Goal: Task Accomplishment & Management: Use online tool/utility

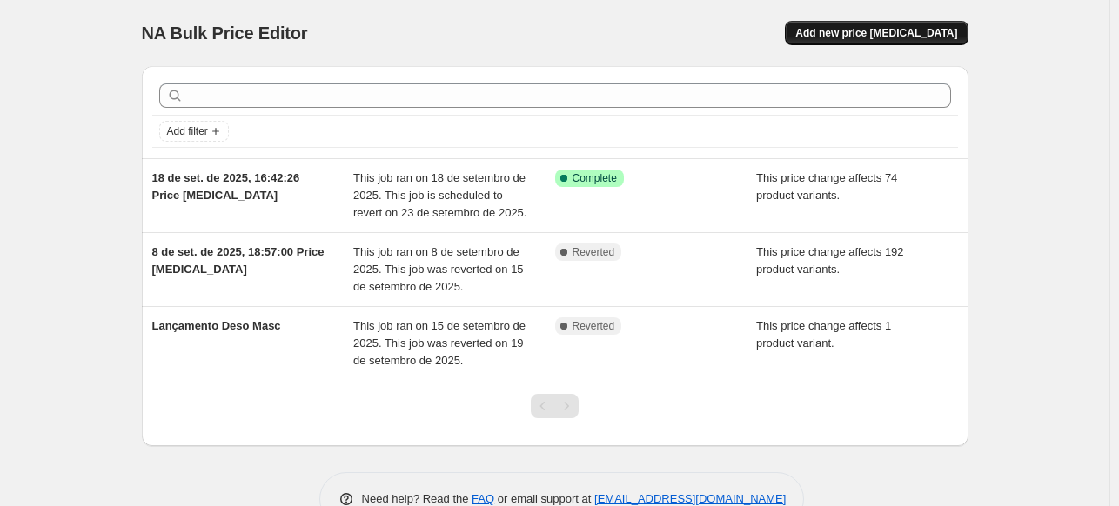
click at [928, 23] on button "Add new price [MEDICAL_DATA]" at bounding box center [876, 33] width 183 height 24
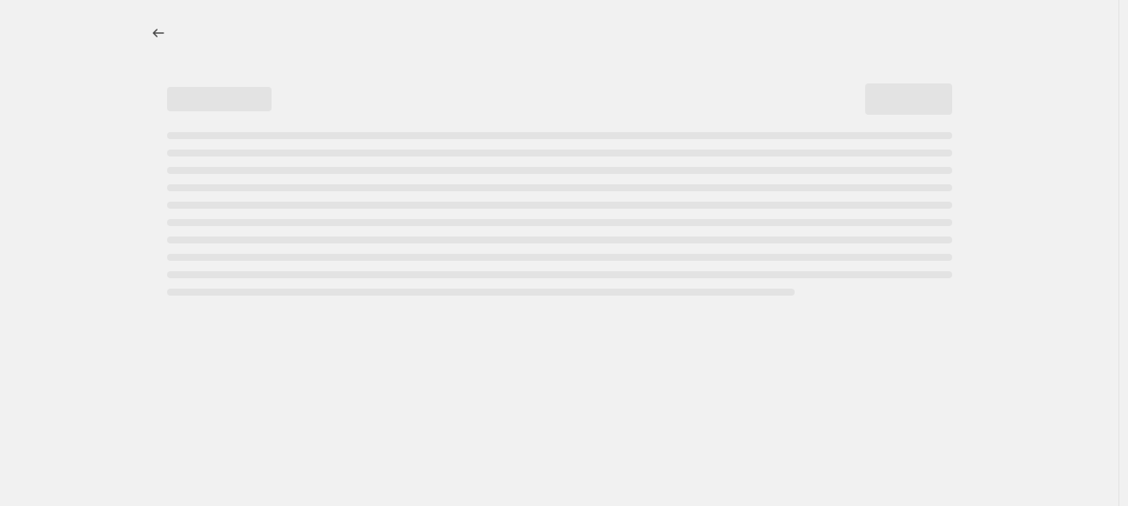
select select "percentage"
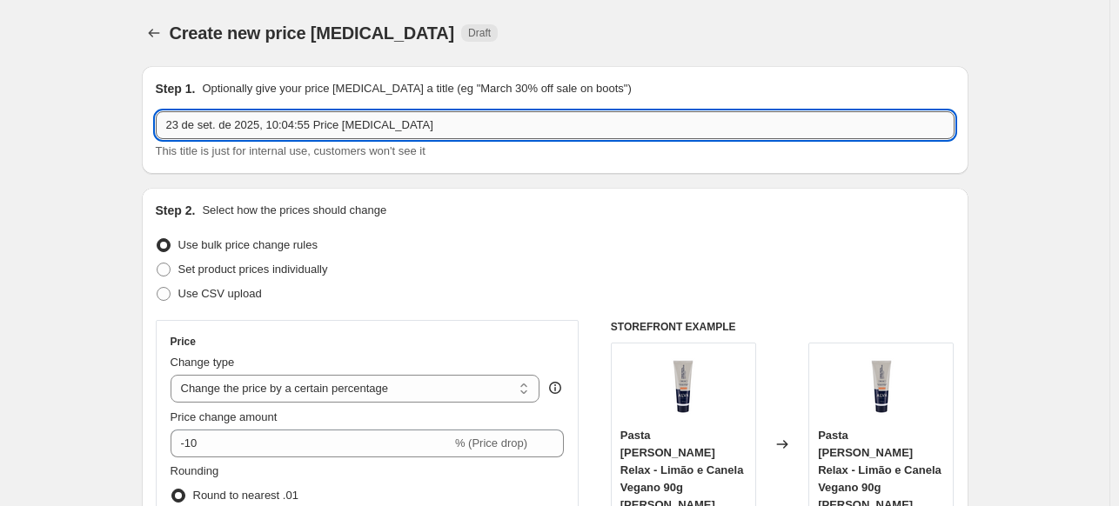
click at [283, 117] on input "23 de set. de 2025, 10:04:55 Price change job" at bounding box center [555, 125] width 799 height 28
click at [282, 117] on input "23 de set. de 2025, 10:04:55 Price change job" at bounding box center [555, 125] width 799 height 28
click at [275, 121] on input "23 de set. de 2025, 10:04:55 Price change job" at bounding box center [555, 125] width 799 height 28
type input "15%OFF Spray Masculino"
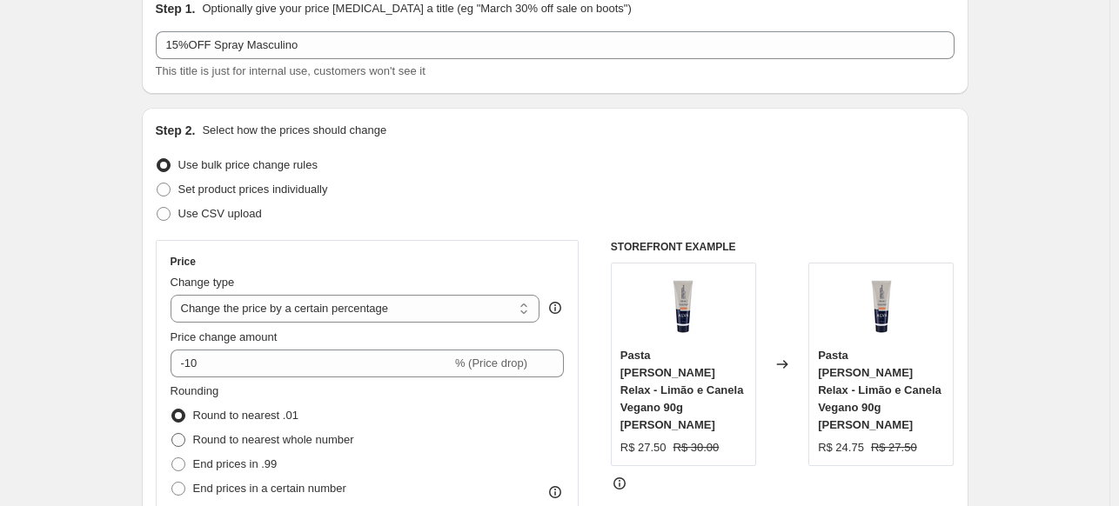
scroll to position [174, 0]
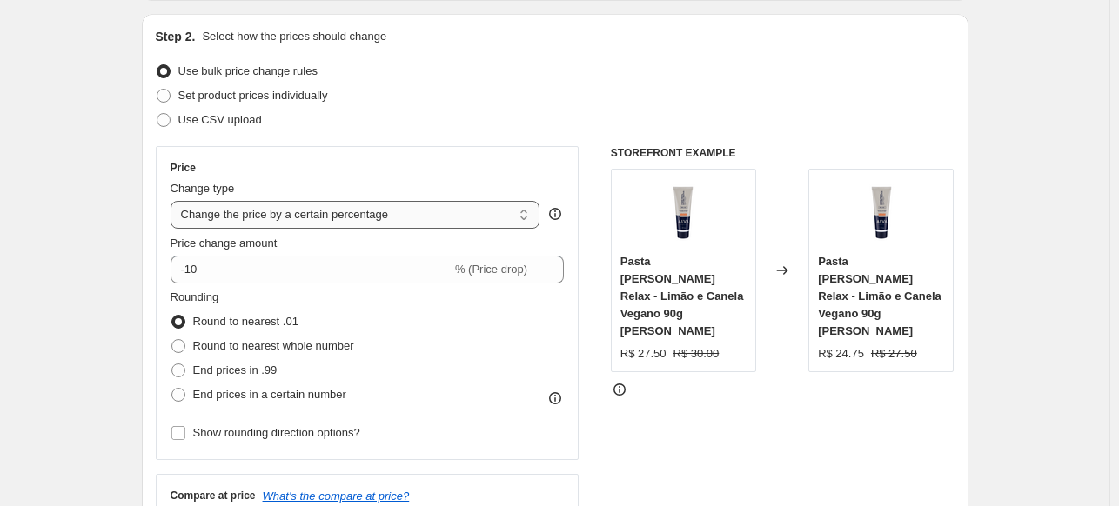
click at [367, 212] on select "Change the price to a certain amount Change the price by a certain amount Chang…" at bounding box center [356, 215] width 370 height 28
select select "pcap"
click at [174, 201] on select "Change the price to a certain amount Change the price by a certain amount Chang…" at bounding box center [356, 215] width 370 height 28
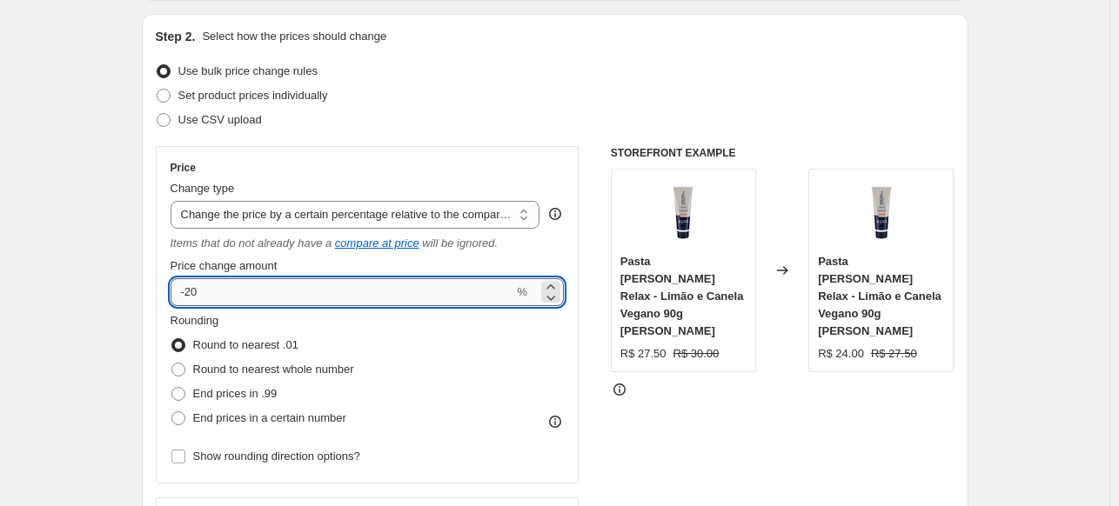
click at [322, 281] on input "-20" at bounding box center [343, 292] width 344 height 28
type input "-2"
type input "-15"
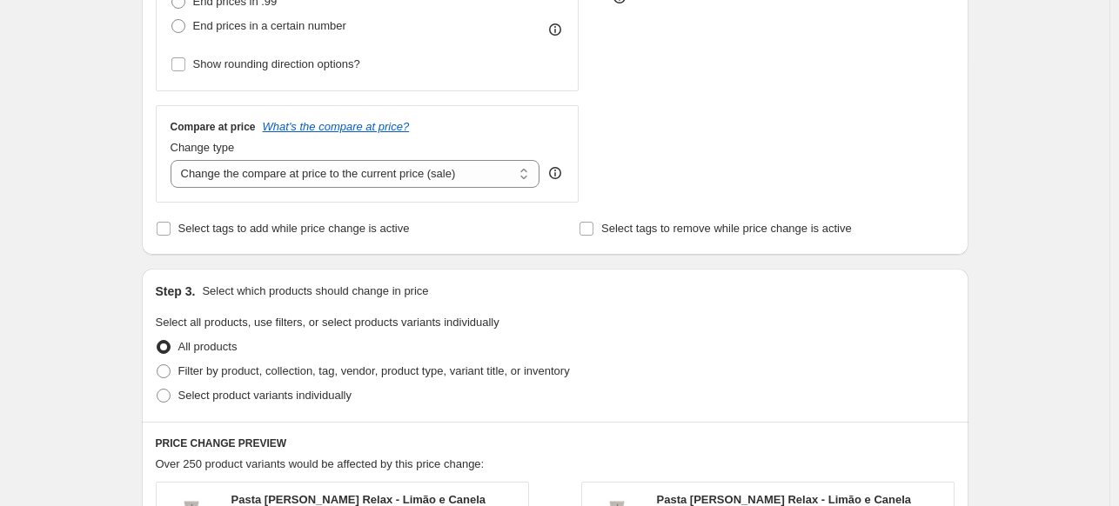
scroll to position [609, 0]
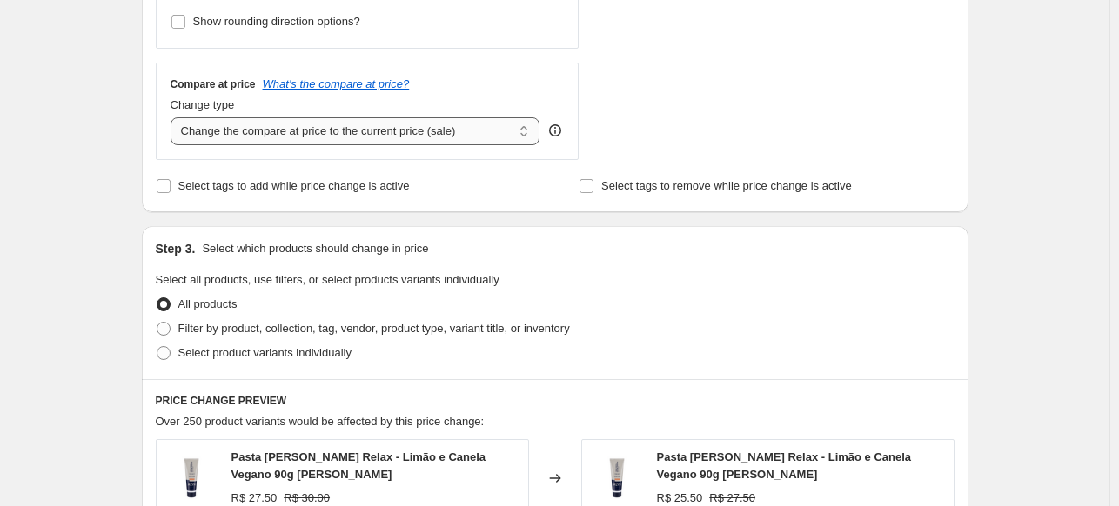
click at [303, 136] on select "Change the compare at price to the current price (sale) Change the compare at p…" at bounding box center [356, 131] width 370 height 28
select select "no_change"
click at [174, 118] on select "Change the compare at price to the current price (sale) Change the compare at p…" at bounding box center [356, 131] width 370 height 28
click at [264, 320] on span "Filter by product, collection, tag, vendor, product type, variant title, or inv…" at bounding box center [374, 328] width 392 height 17
click at [157, 322] on input "Filter by product, collection, tag, vendor, product type, variant title, or inv…" at bounding box center [157, 322] width 1 height 1
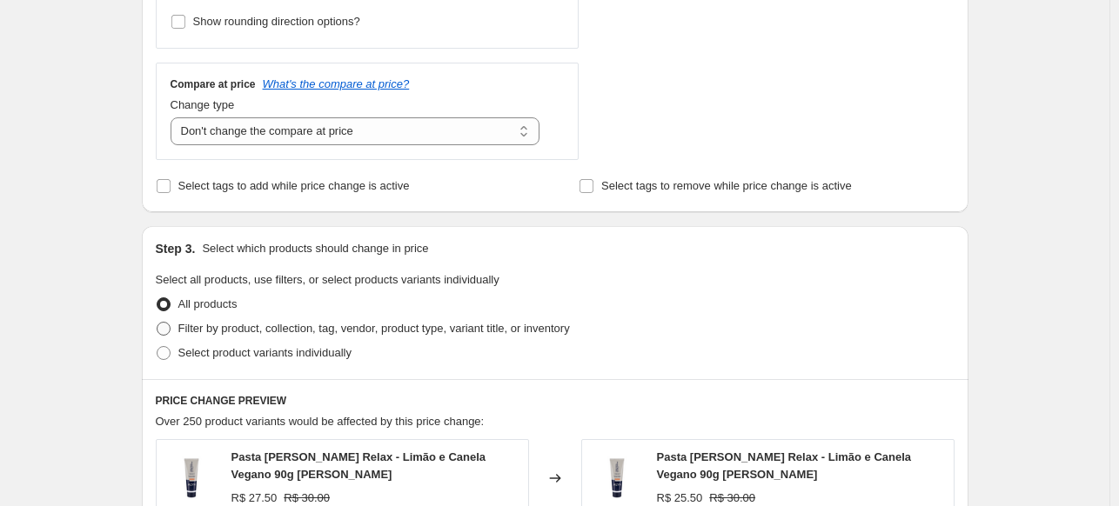
radio input "true"
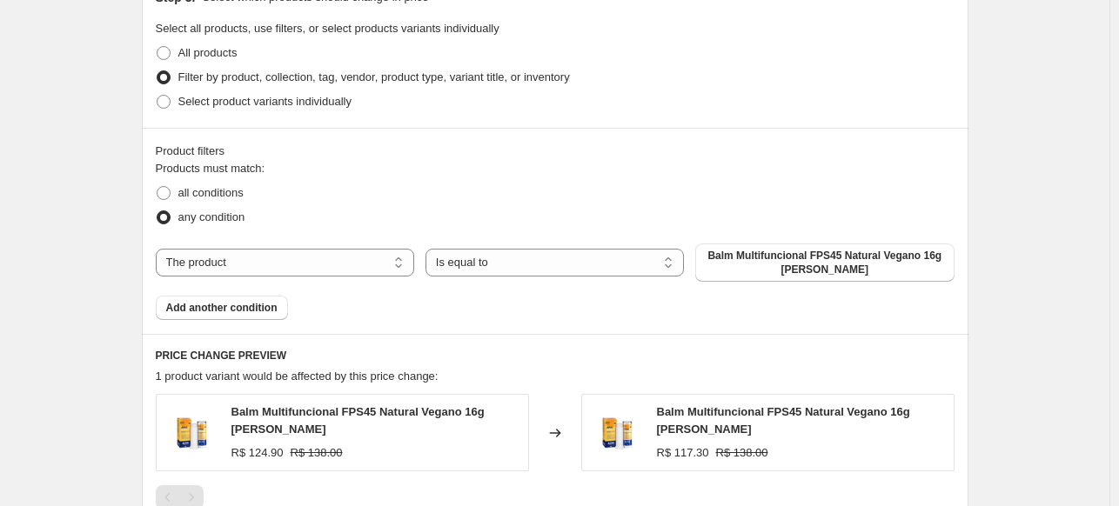
scroll to position [870, 0]
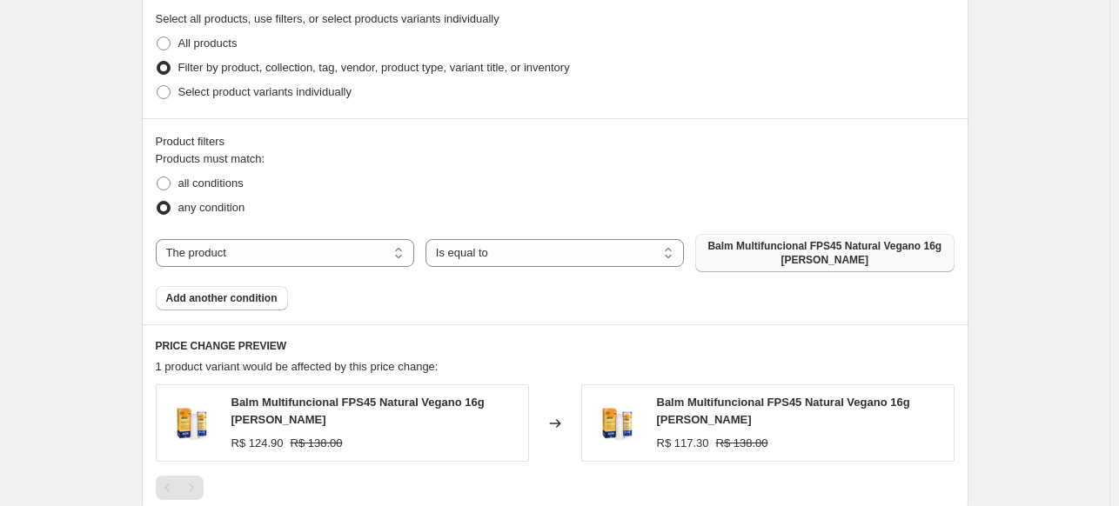
click at [773, 267] on span "Balm Multifuncional FPS45 Natural Vegano 16g [PERSON_NAME]" at bounding box center [825, 253] width 238 height 28
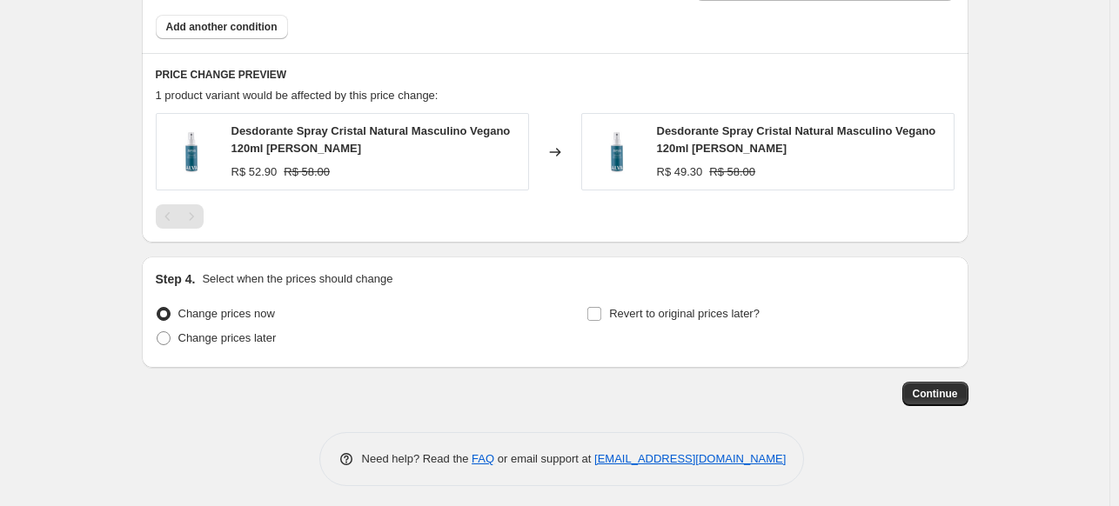
scroll to position [1147, 0]
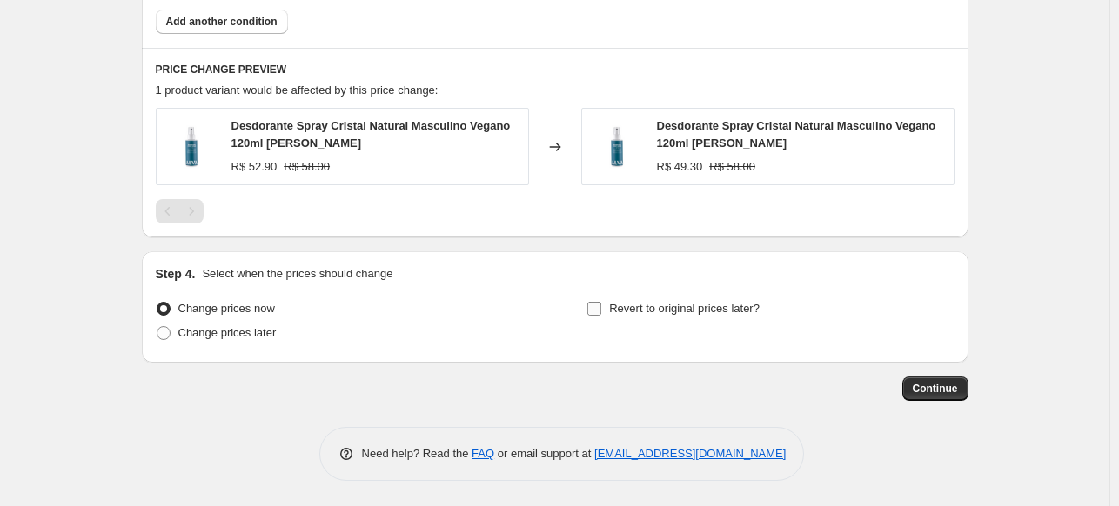
click at [620, 305] on span "Revert to original prices later?" at bounding box center [684, 308] width 151 height 13
click at [601, 305] on input "Revert to original prices later?" at bounding box center [594, 309] width 14 height 14
checkbox input "true"
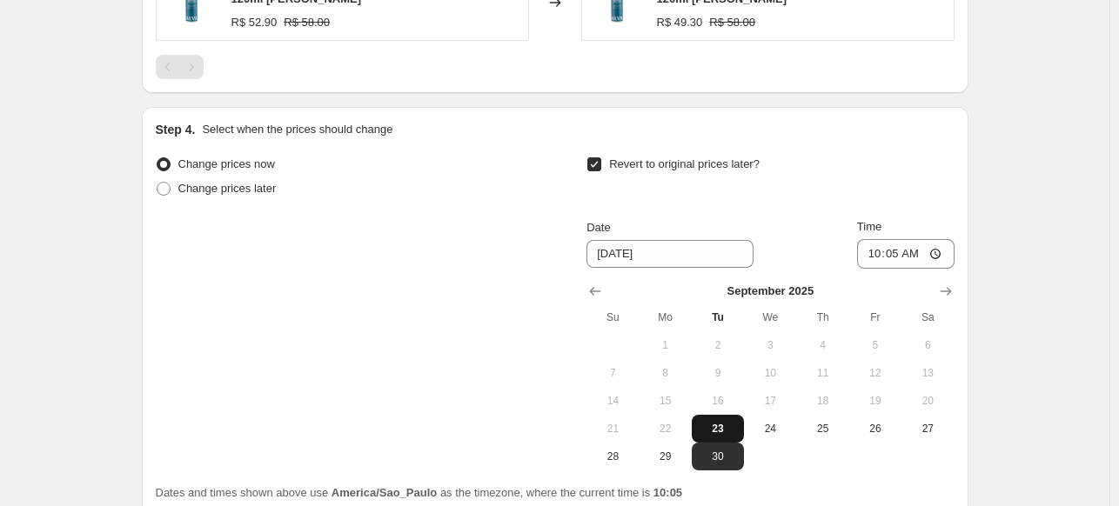
scroll to position [1444, 0]
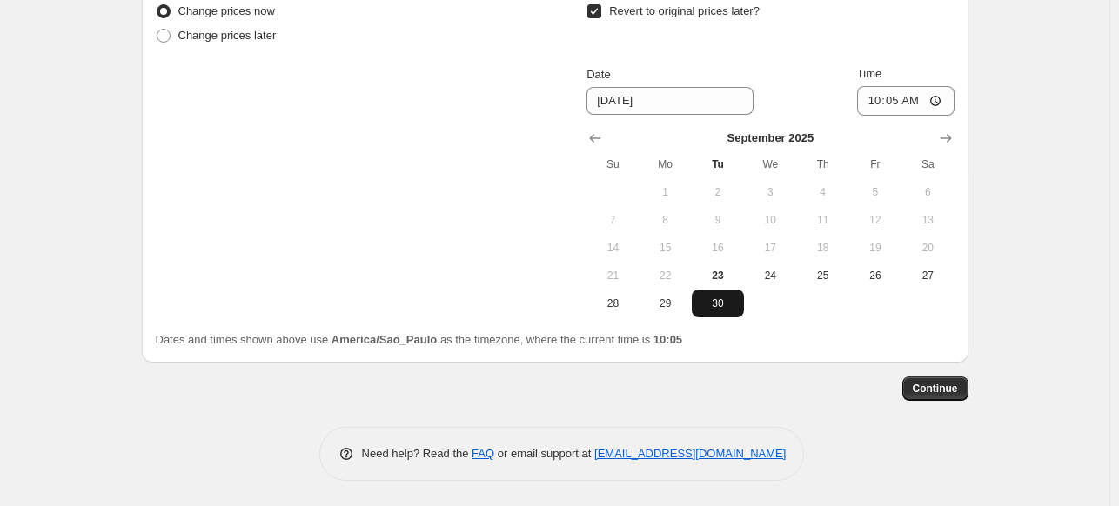
click at [725, 300] on span "30" at bounding box center [718, 304] width 38 height 14
click at [906, 101] on input "10:05" at bounding box center [905, 101] width 97 height 30
type input "23:59"
click at [920, 389] on span "Continue" at bounding box center [935, 389] width 45 height 14
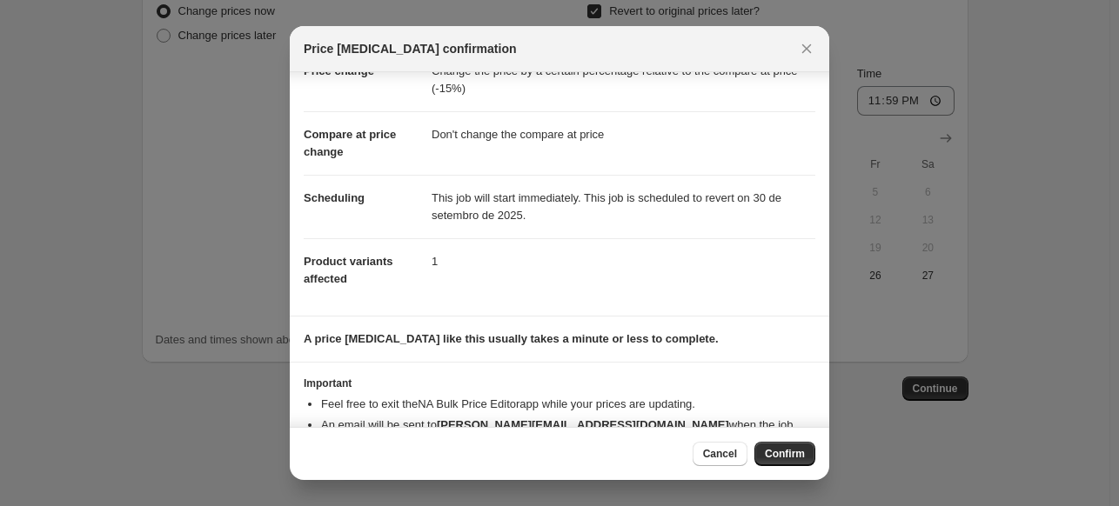
scroll to position [98, 0]
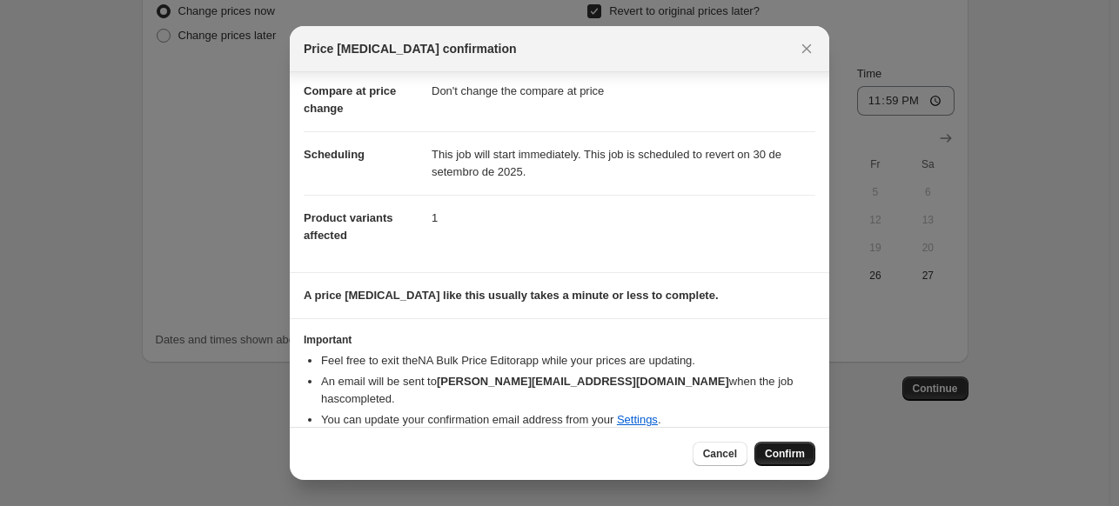
click at [781, 445] on button "Confirm" at bounding box center [784, 454] width 61 height 24
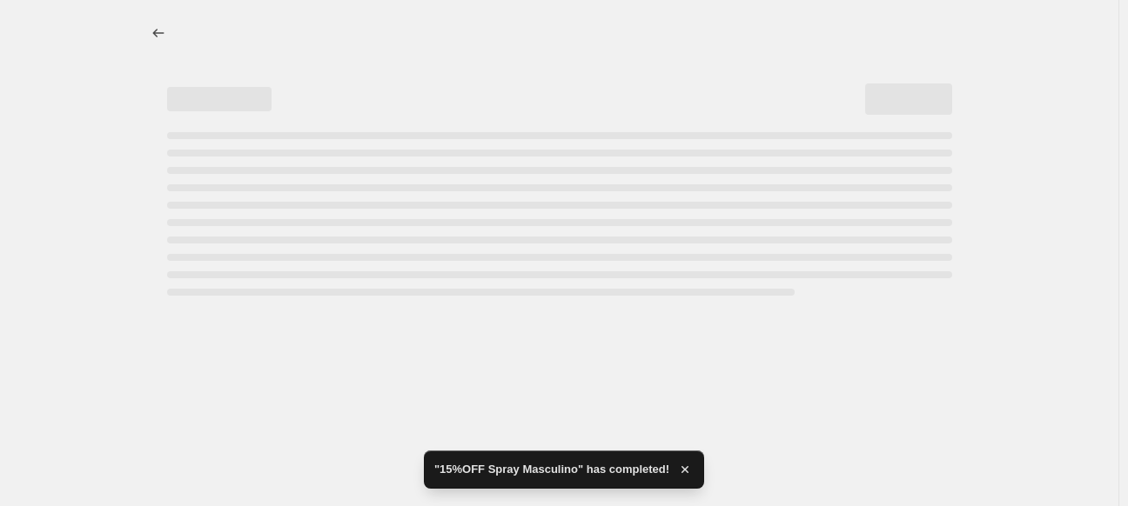
select select "pcap"
select select "no_change"
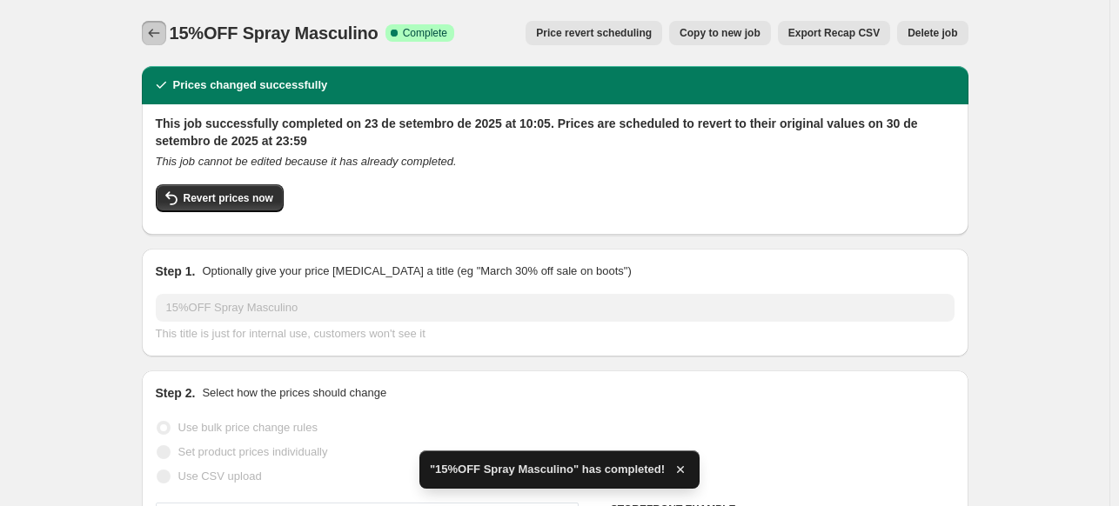
click at [156, 34] on icon "Price change jobs" at bounding box center [153, 32] width 17 height 17
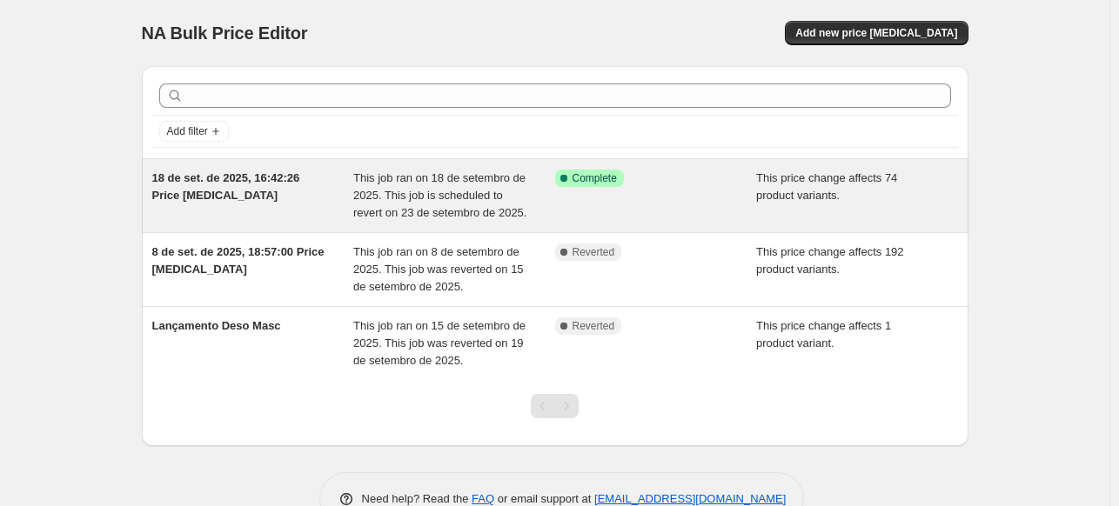
click at [530, 198] on div "This job ran on 18 de setembro de 2025. This job is scheduled to revert on 23 d…" at bounding box center [454, 196] width 202 height 52
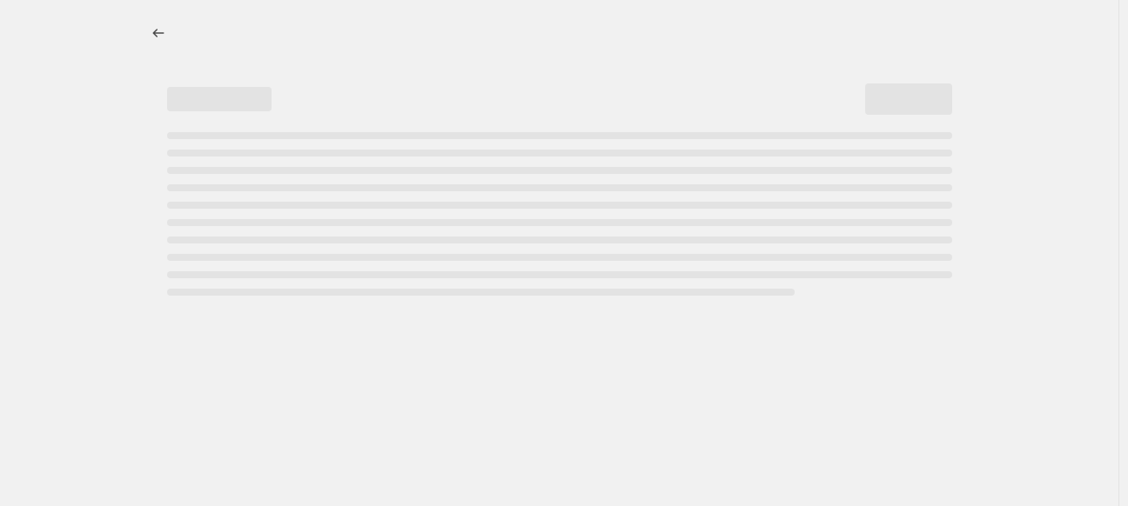
select select "pcap"
select select "no_change"
select select "collection"
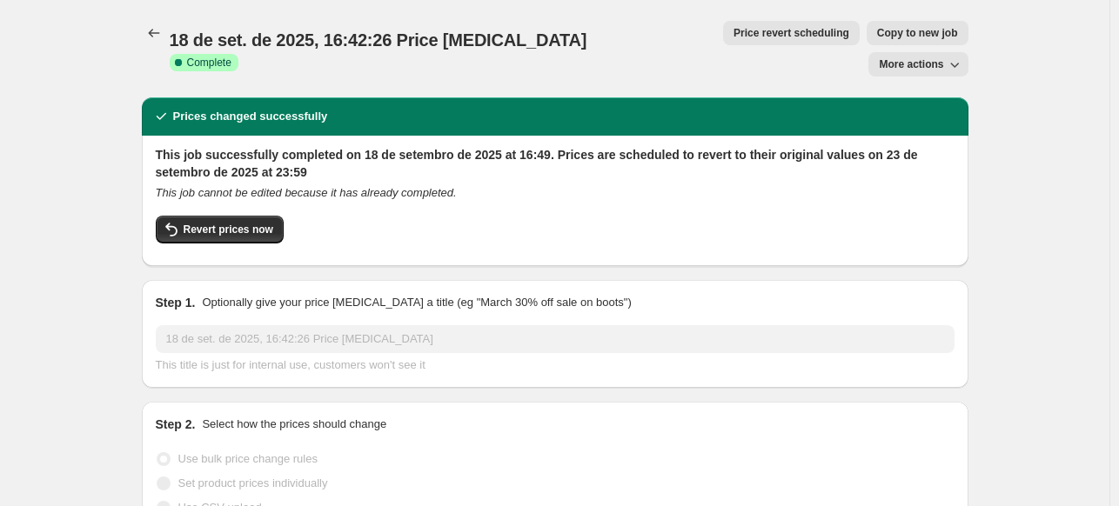
click at [168, 19] on div "18 de set. de 2025, 16:42:26 Price change job. This page is ready 18 de set. de…" at bounding box center [555, 48] width 827 height 97
click at [160, 29] on icon "Price change jobs" at bounding box center [153, 32] width 17 height 17
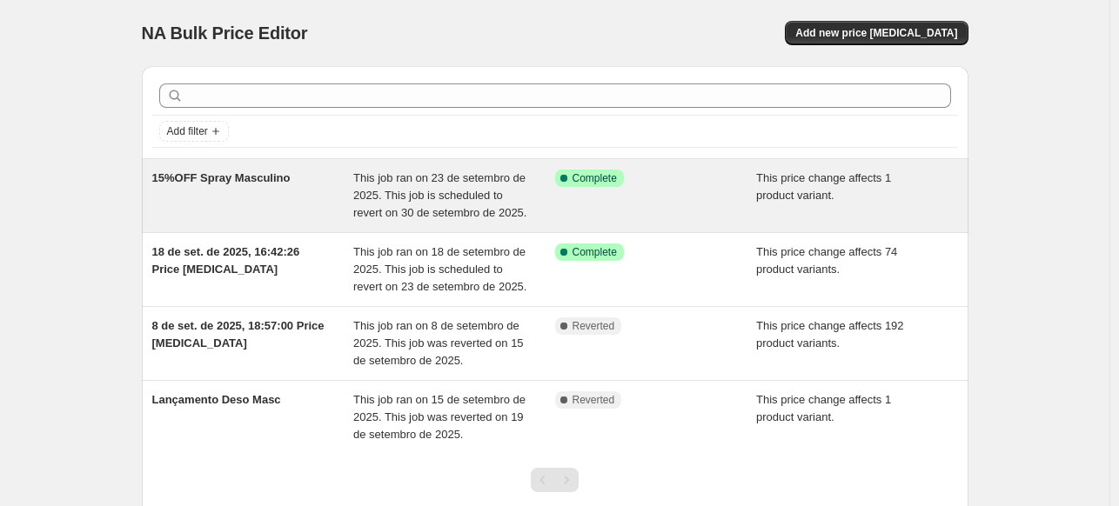
click at [382, 184] on span "This job ran on 23 de setembro de 2025. This job is scheduled to revert on 30 d…" at bounding box center [439, 195] width 173 height 48
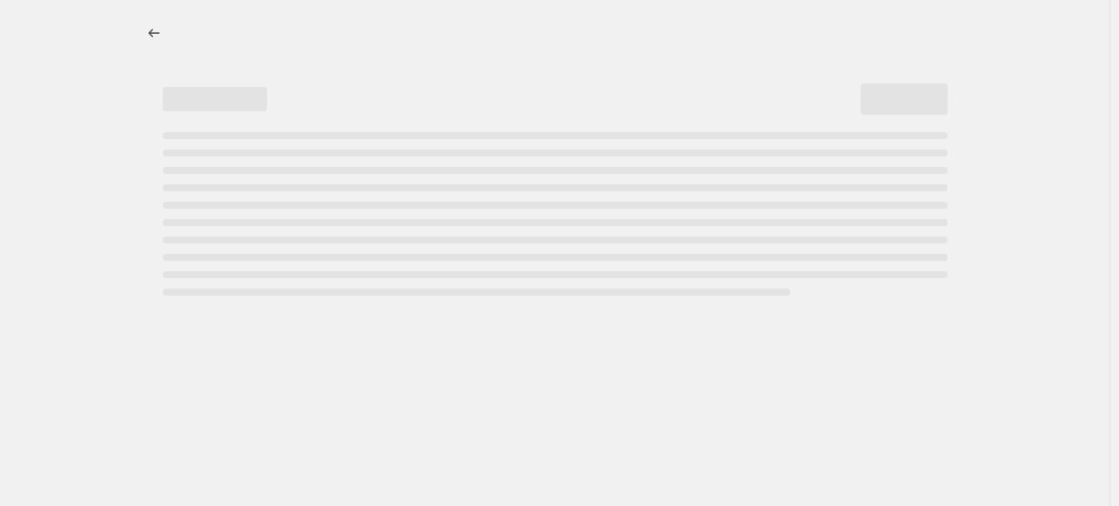
select select "pcap"
select select "no_change"
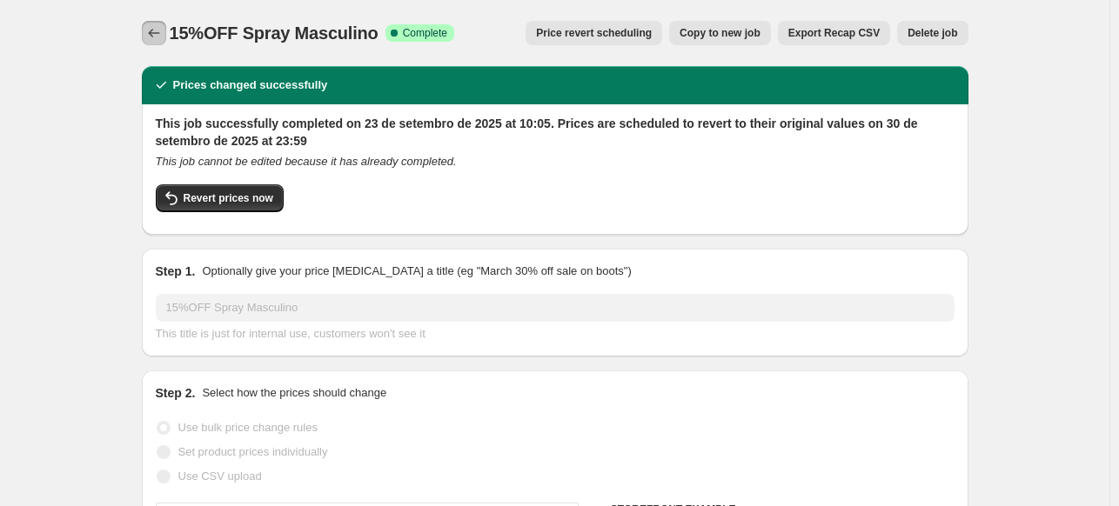
click at [163, 32] on icon "Price change jobs" at bounding box center [153, 32] width 17 height 17
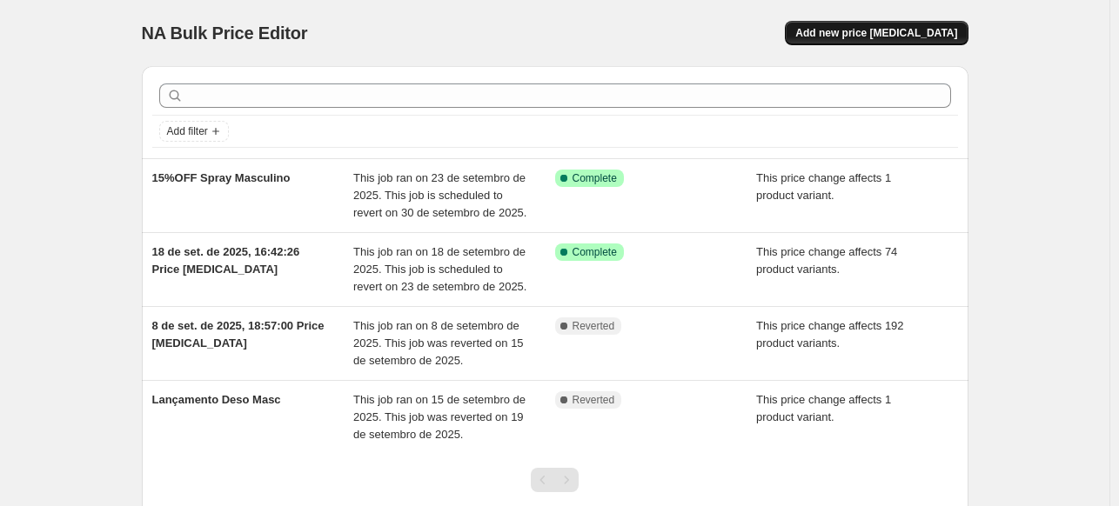
click at [898, 30] on span "Add new price [MEDICAL_DATA]" at bounding box center [876, 33] width 162 height 14
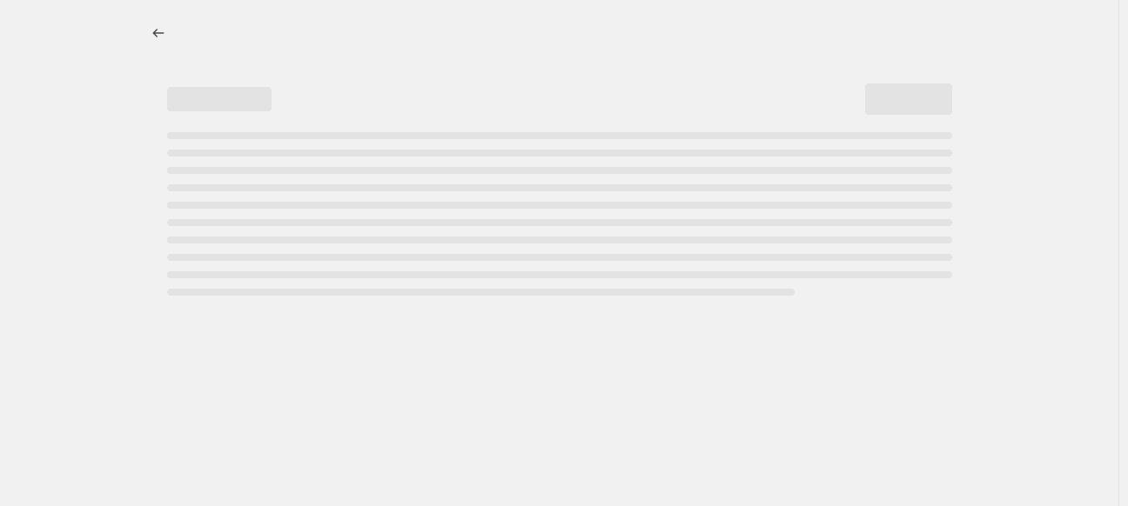
select select "percentage"
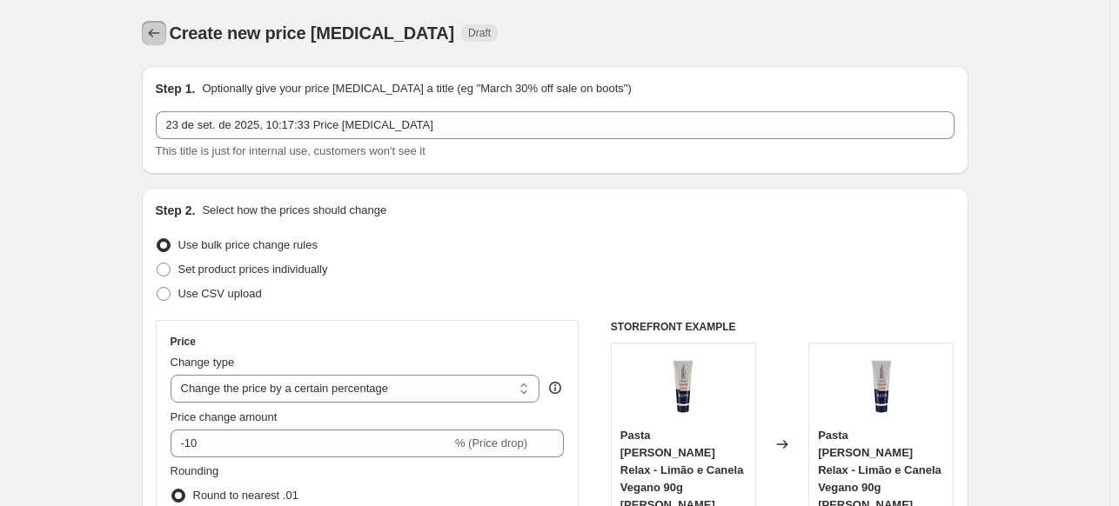
click at [160, 29] on icon "Price change jobs" at bounding box center [153, 32] width 17 height 17
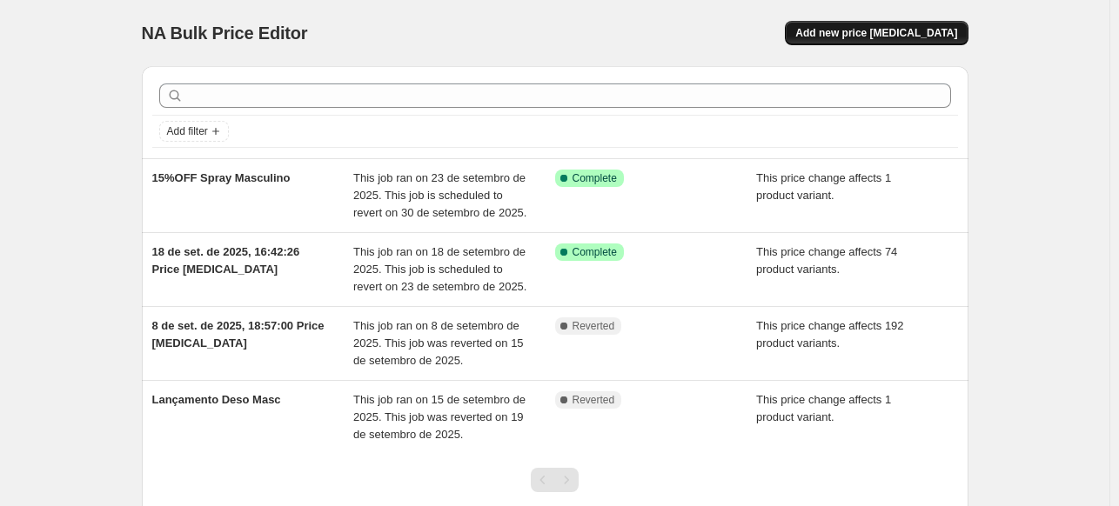
click at [903, 32] on span "Add new price [MEDICAL_DATA]" at bounding box center [876, 33] width 162 height 14
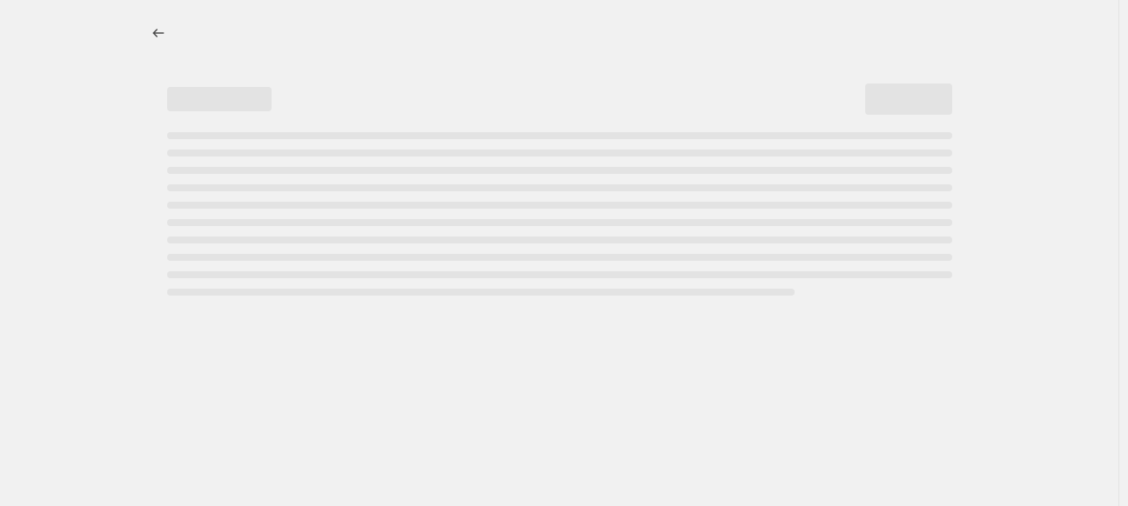
select select "percentage"
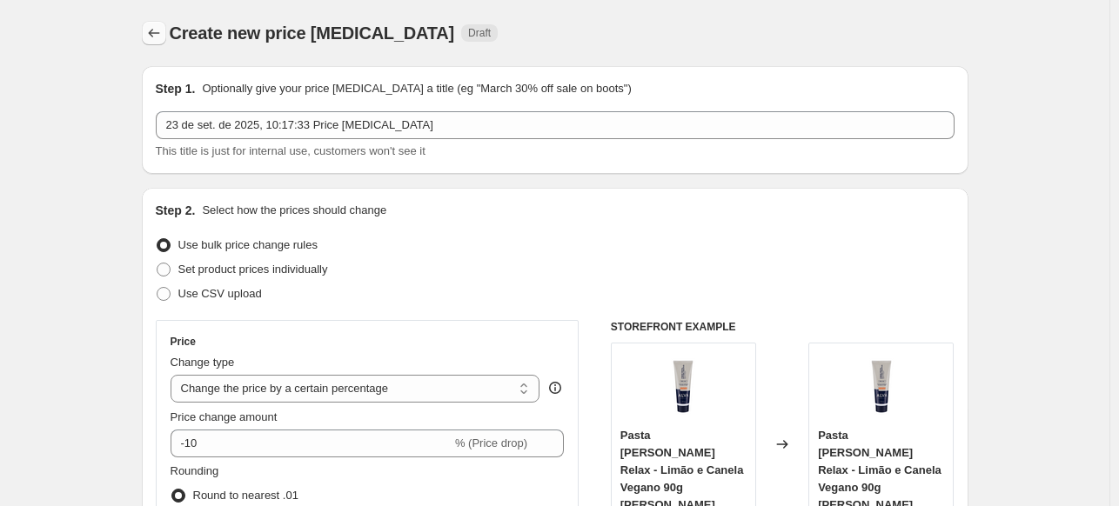
click at [153, 27] on icon "Price change jobs" at bounding box center [153, 32] width 17 height 17
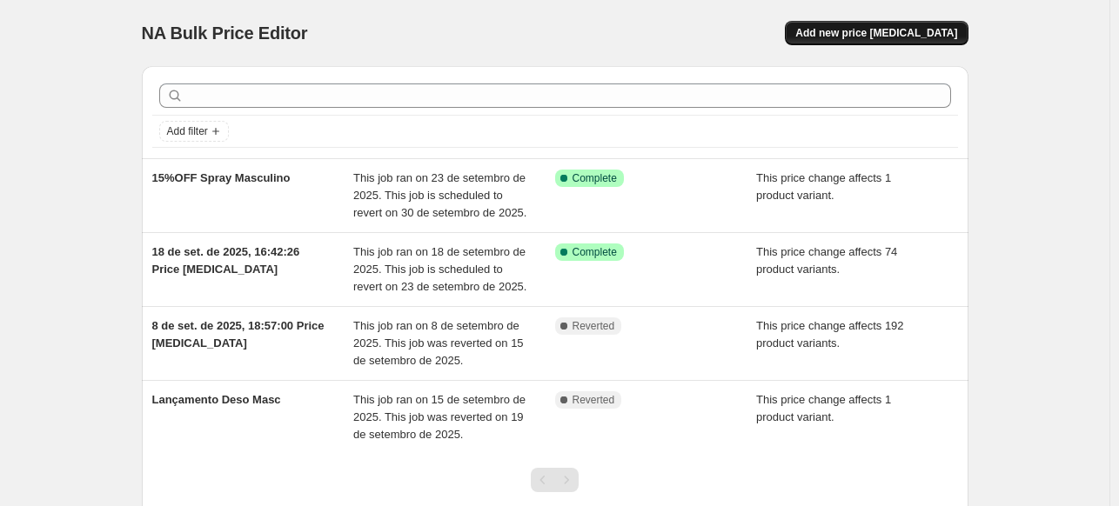
click at [936, 36] on span "Add new price [MEDICAL_DATA]" at bounding box center [876, 33] width 162 height 14
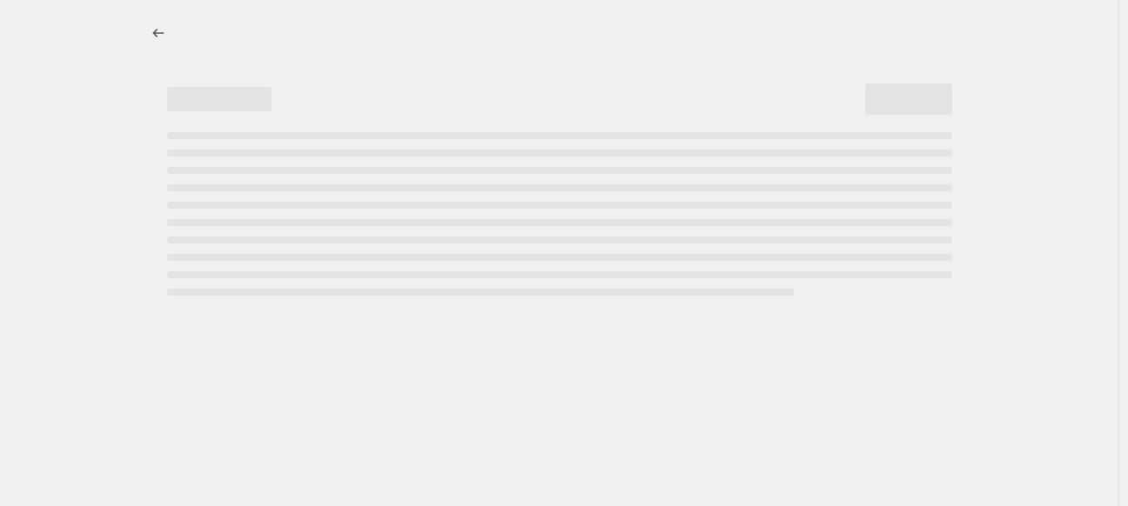
select select "percentage"
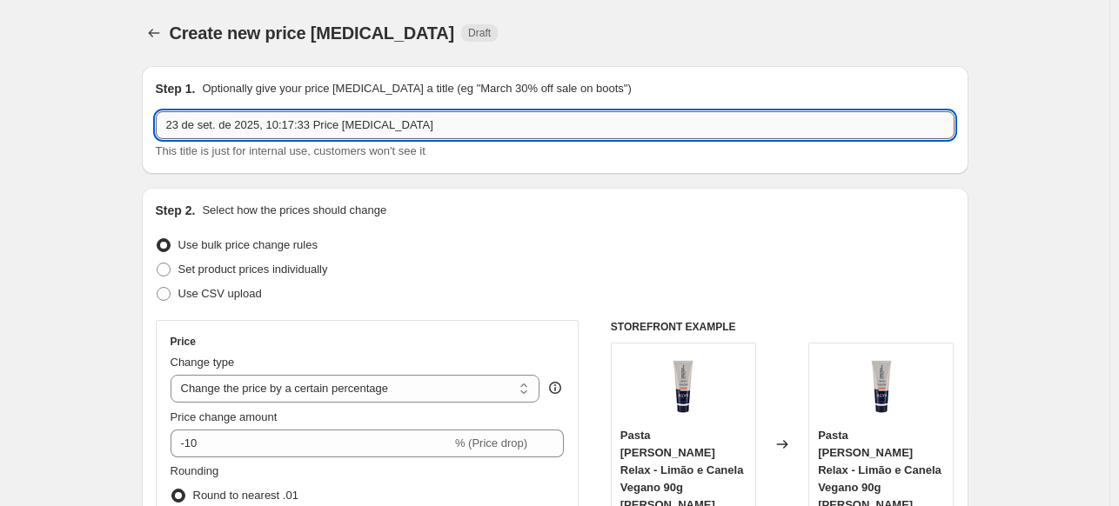
click at [265, 131] on input "23 de set. de 2025, 10:17:33 Price [MEDICAL_DATA]" at bounding box center [555, 125] width 799 height 28
click at [264, 131] on input "23 de set. de 2025, 10:17:33 Price [MEDICAL_DATA]" at bounding box center [555, 125] width 799 height 28
click at [261, 129] on input "23 de set. de 2025, 10:17:33 Price [MEDICAL_DATA]" at bounding box center [555, 125] width 799 height 28
click at [324, 137] on input "30%OFF" at bounding box center [555, 125] width 799 height 28
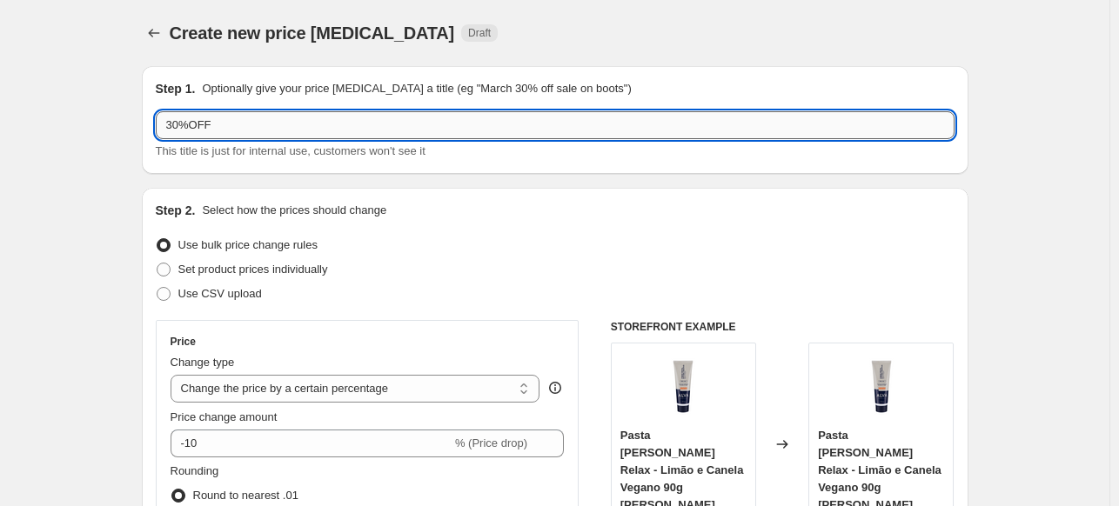
click at [324, 129] on input "30%OFF" at bounding box center [555, 125] width 799 height 28
click at [330, 128] on input "30%OFF Stone e Sem E" at bounding box center [555, 125] width 799 height 28
drag, startPoint x: 348, startPoint y: 114, endPoint x: 245, endPoint y: 150, distance: 108.7
click at [245, 149] on div "30%OFF Stone e Sem E This title is just for internal use, customers won't see it" at bounding box center [555, 135] width 799 height 49
type input "30%OFF Stone + Sem Embalagem"
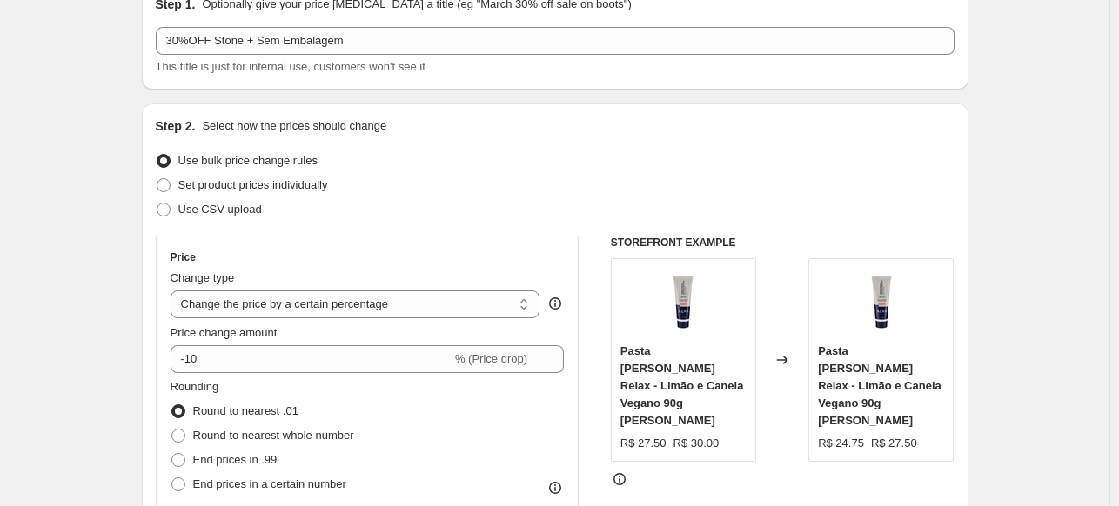
scroll to position [174, 0]
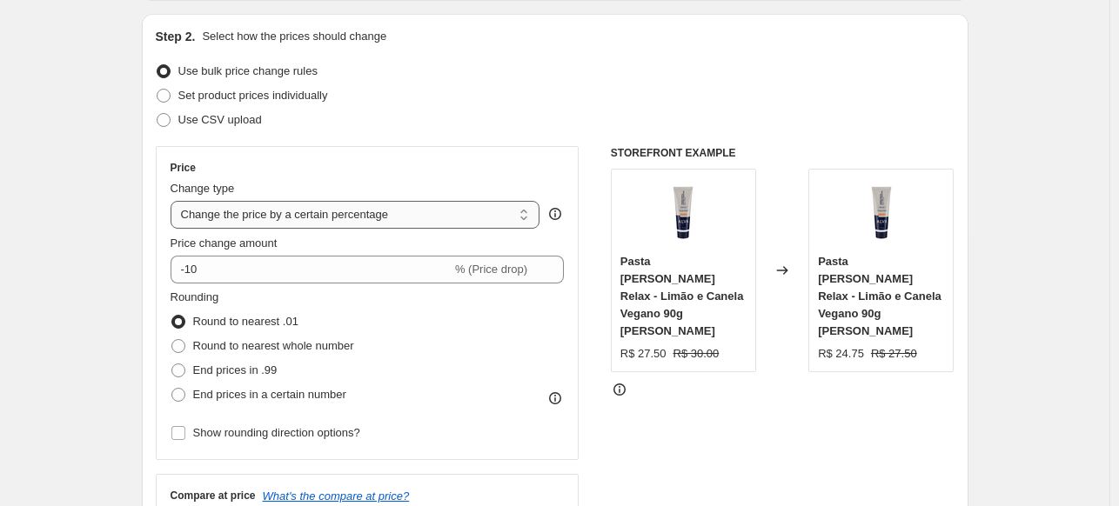
click at [295, 221] on select "Change the price to a certain amount Change the price by a certain amount Chang…" at bounding box center [356, 215] width 370 height 28
select select "pcap"
click at [174, 201] on select "Change the price to a certain amount Change the price by a certain amount Chang…" at bounding box center [356, 215] width 370 height 28
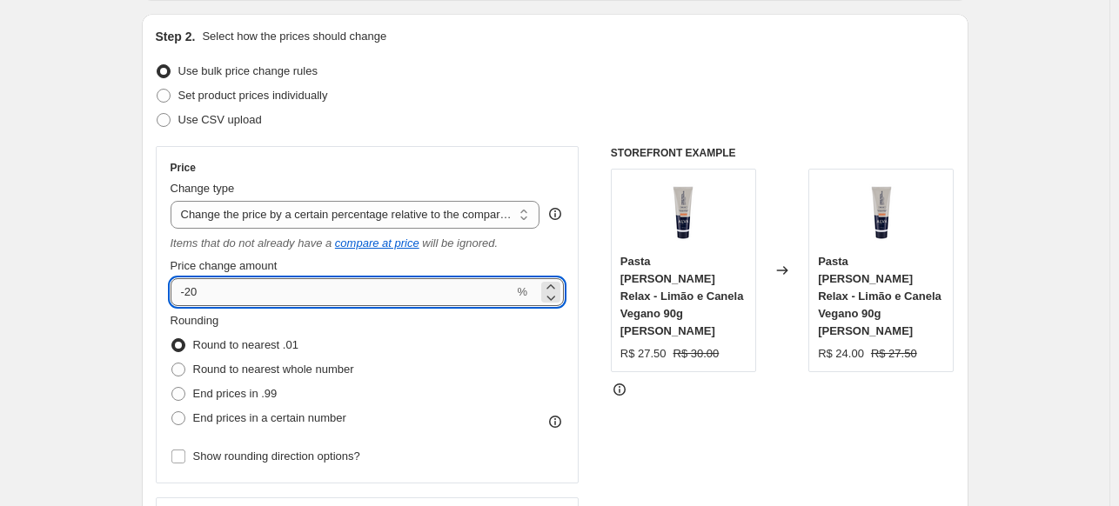
click at [289, 302] on input "-20" at bounding box center [343, 292] width 344 height 28
type input "-2"
type input "-30"
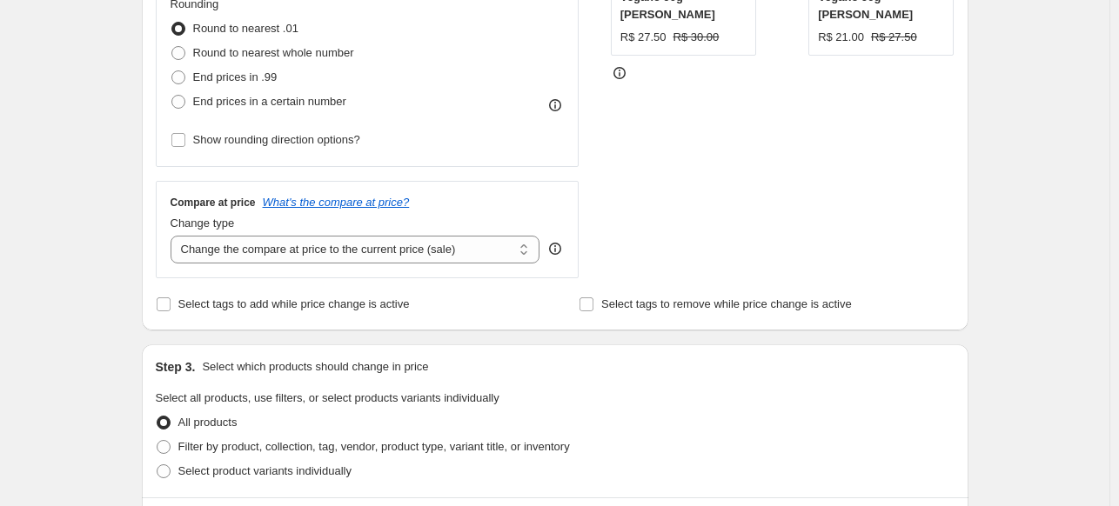
scroll to position [522, 0]
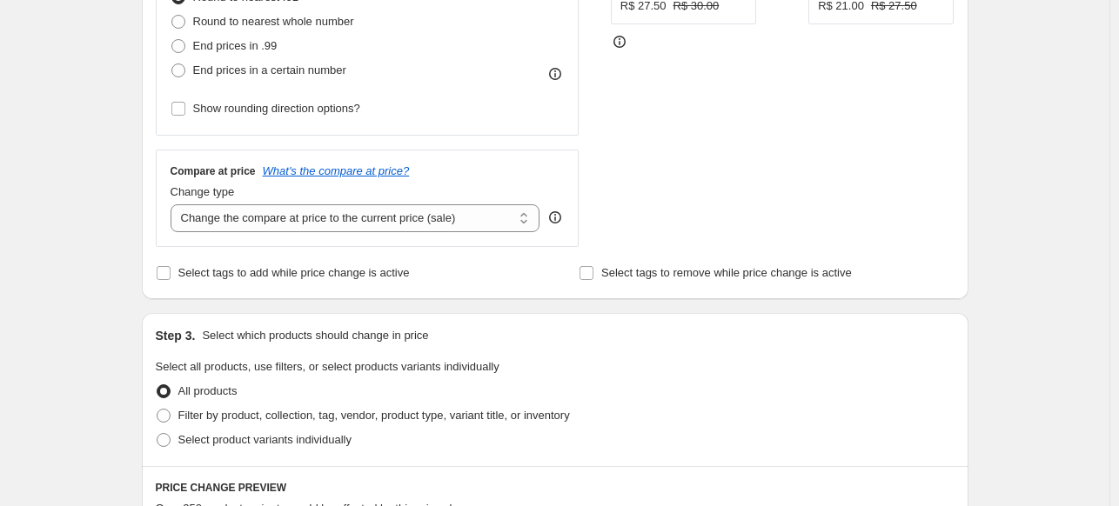
click at [304, 236] on div "Compare at price What's the compare at price? Change type Change the compare at…" at bounding box center [368, 198] width 424 height 97
click at [298, 225] on select "Change the compare at price to the current price (sale) Change the compare at p…" at bounding box center [356, 218] width 370 height 28
select select "no_change"
click at [174, 205] on select "Change the compare at price to the current price (sale) Change the compare at p…" at bounding box center [356, 218] width 370 height 28
click at [299, 415] on span "Filter by product, collection, tag, vendor, product type, variant title, or inv…" at bounding box center [374, 415] width 392 height 13
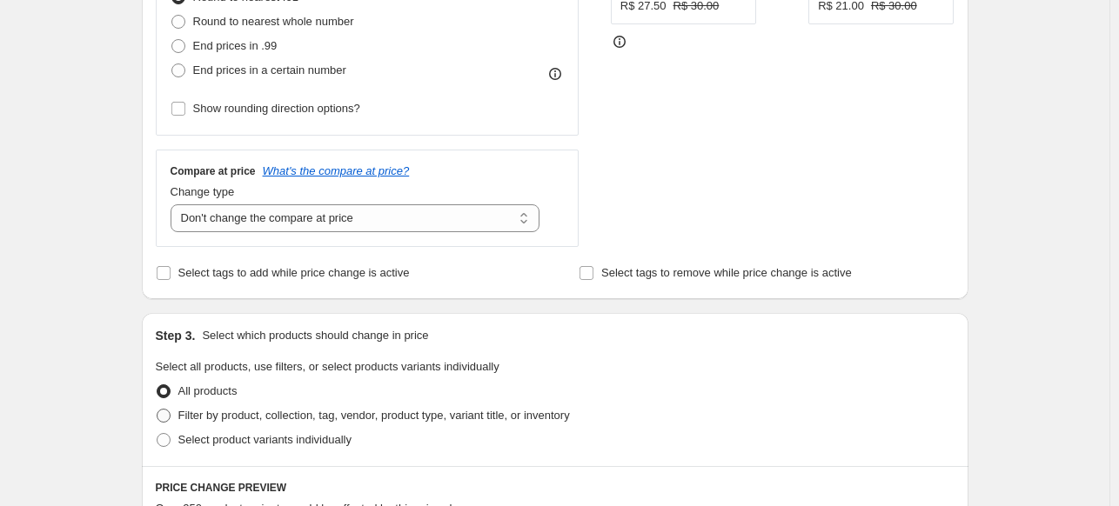
click at [157, 410] on input "Filter by product, collection, tag, vendor, product type, variant title, or inv…" at bounding box center [157, 409] width 1 height 1
radio input "true"
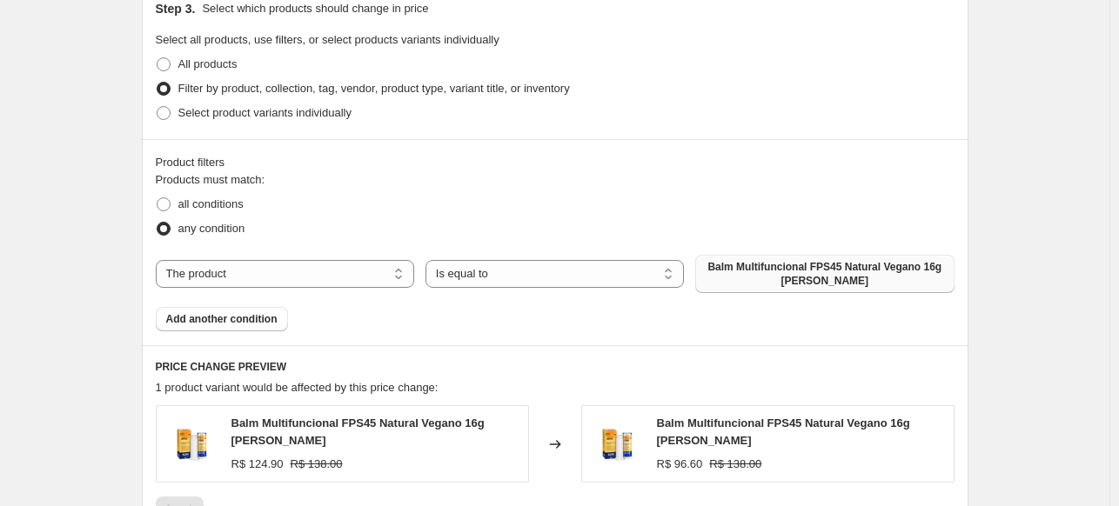
scroll to position [870, 0]
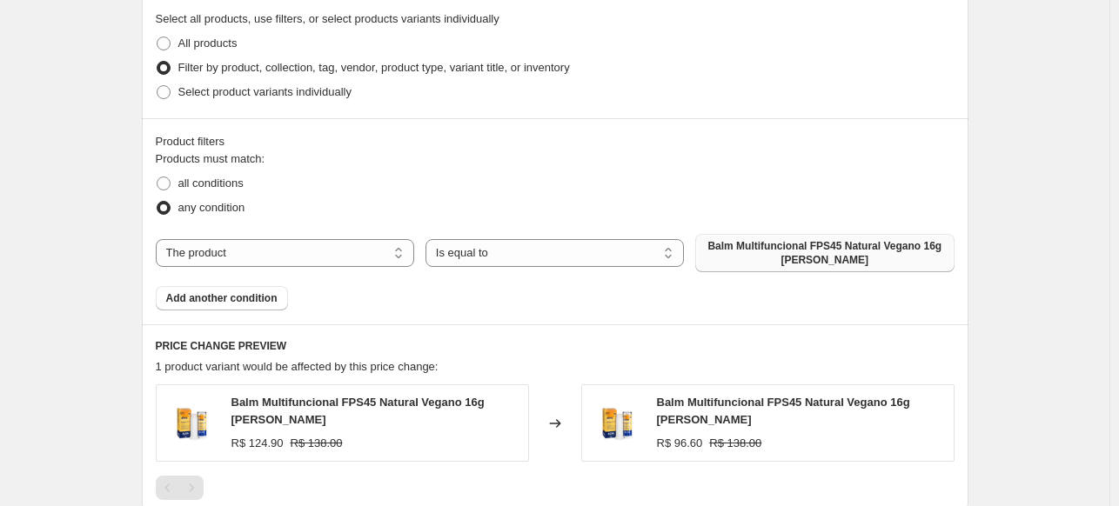
click at [801, 245] on span "Balm Multifuncional FPS45 Natural Vegano 16g [PERSON_NAME]" at bounding box center [825, 253] width 238 height 28
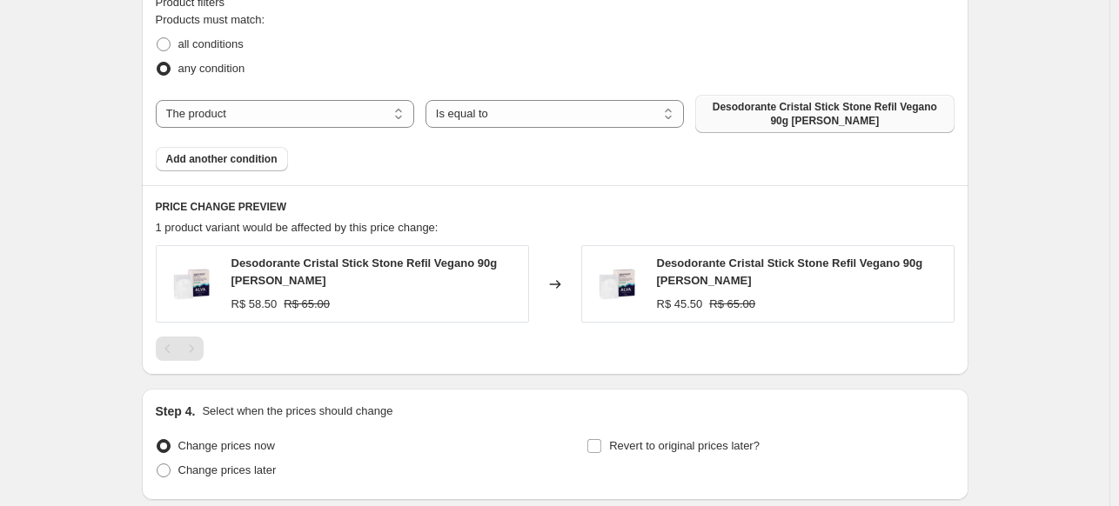
scroll to position [1044, 0]
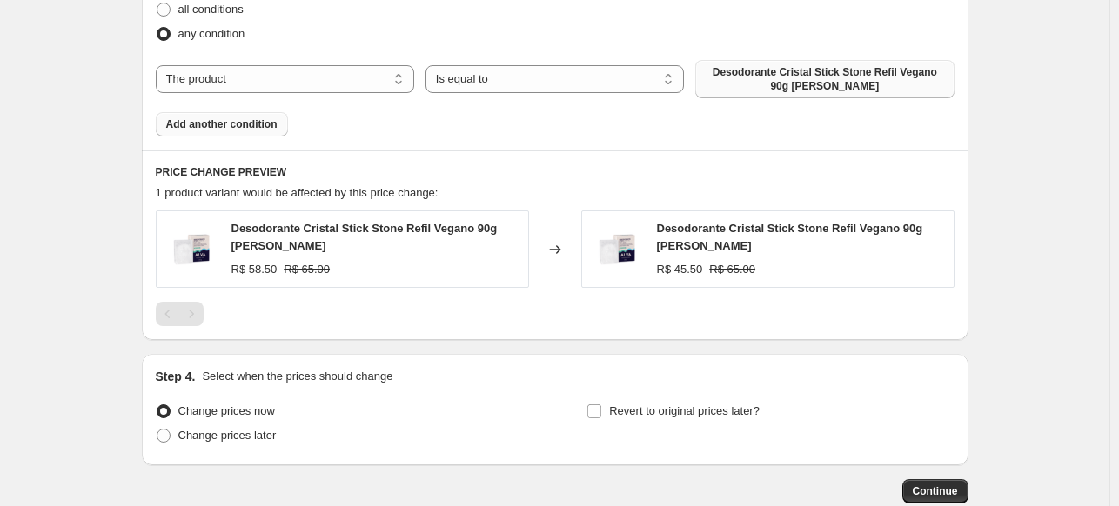
click at [210, 123] on span "Add another condition" at bounding box center [221, 124] width 111 height 14
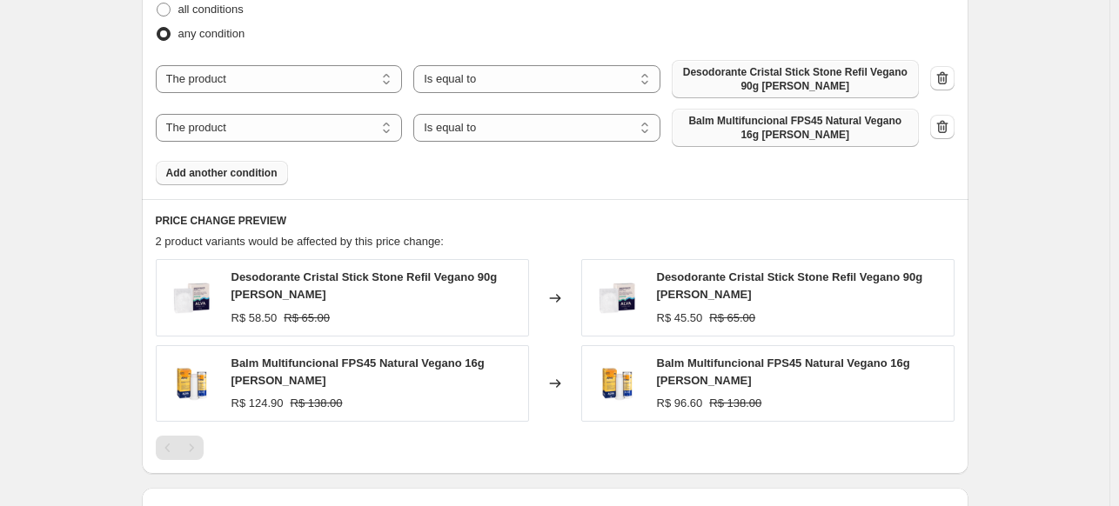
click at [844, 142] on button "Balm Multifuncional FPS45 Natural Vegano 16g [PERSON_NAME]" at bounding box center [795, 128] width 247 height 38
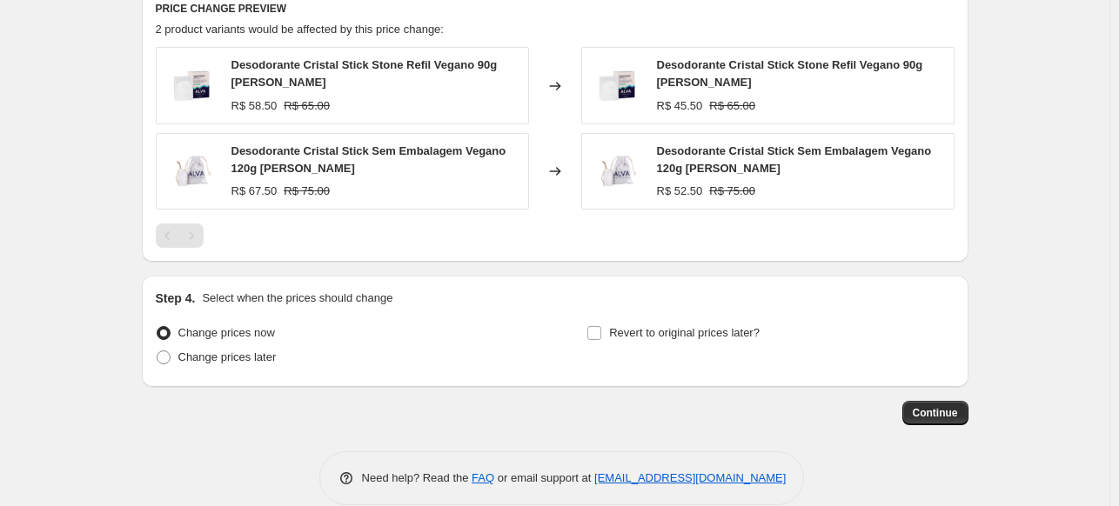
scroll to position [1275, 0]
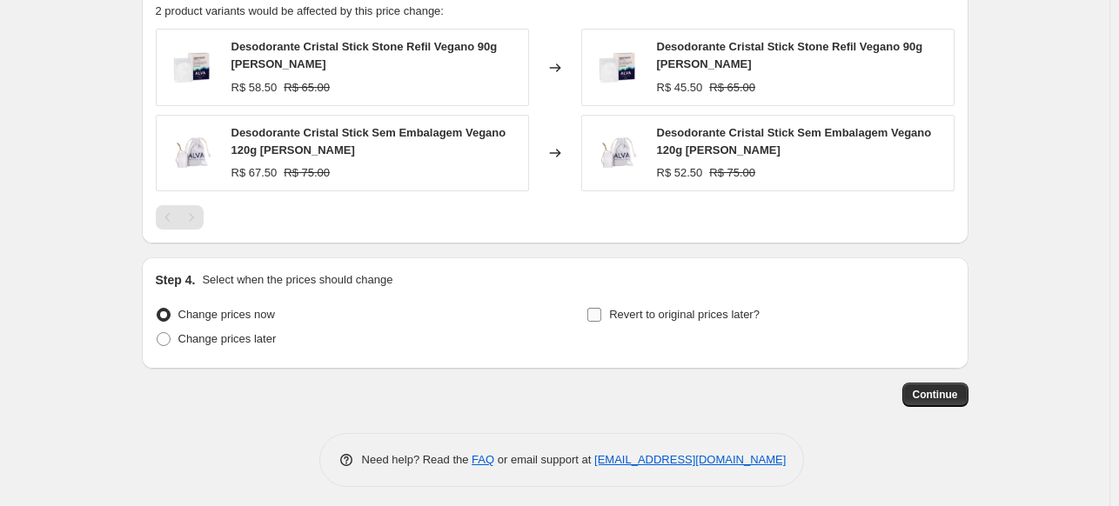
click at [599, 308] on input "Revert to original prices later?" at bounding box center [594, 315] width 14 height 14
checkbox input "true"
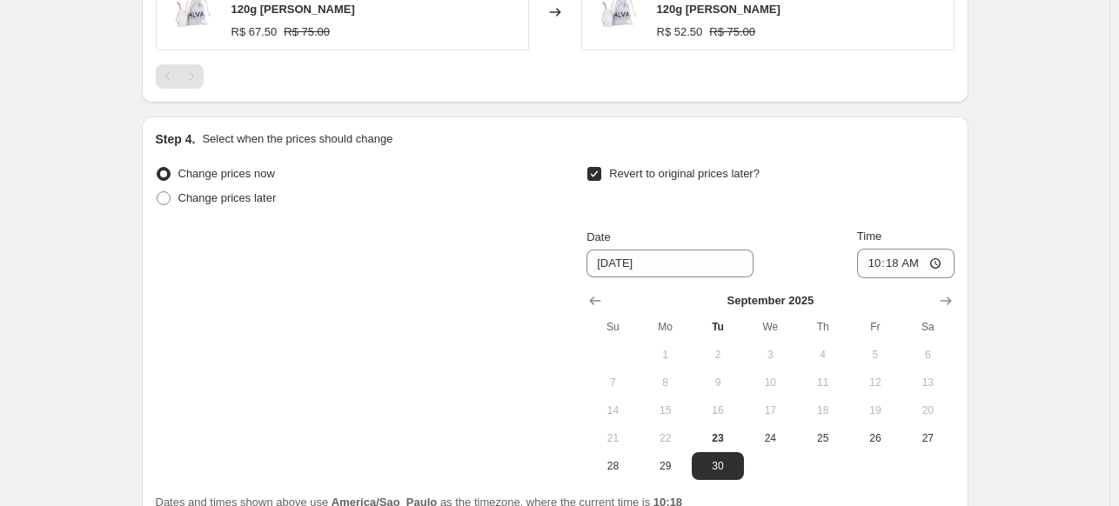
scroll to position [1573, 0]
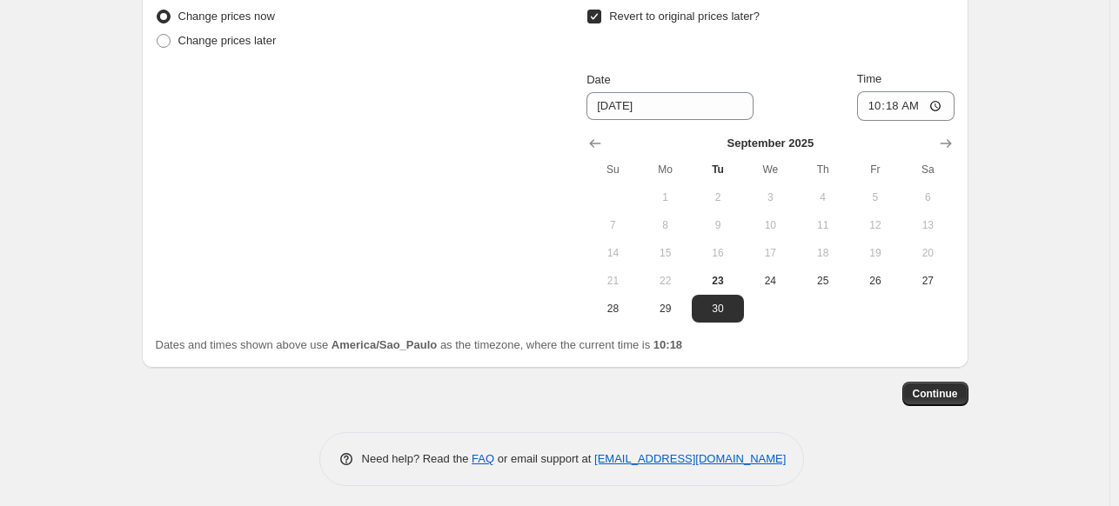
drag, startPoint x: 727, startPoint y: 296, endPoint x: 839, endPoint y: 201, distance: 146.3
click at [727, 302] on span "30" at bounding box center [718, 309] width 38 height 14
click at [905, 101] on input "10:18" at bounding box center [905, 106] width 97 height 30
type input "23:59"
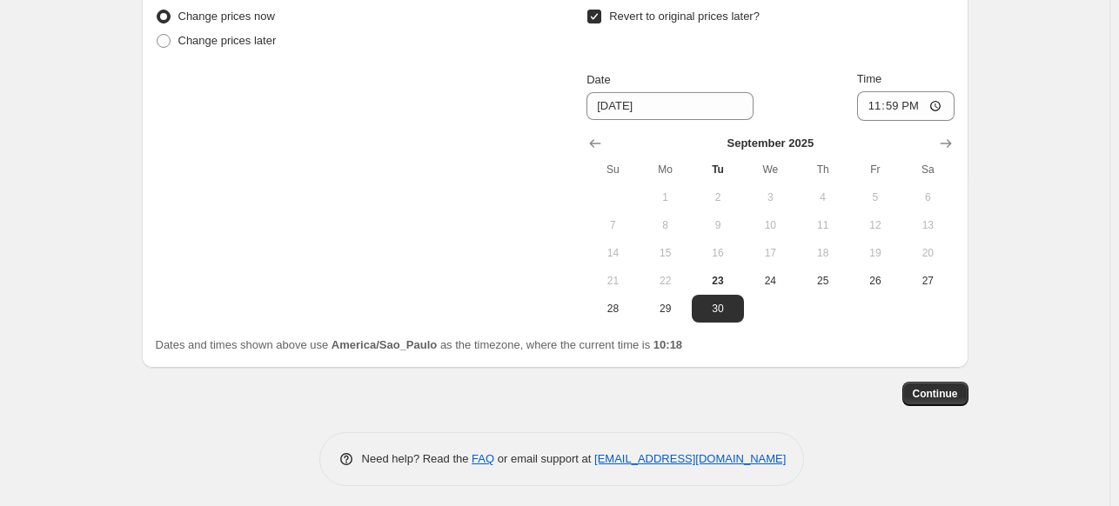
click at [943, 390] on span "Continue" at bounding box center [935, 394] width 45 height 14
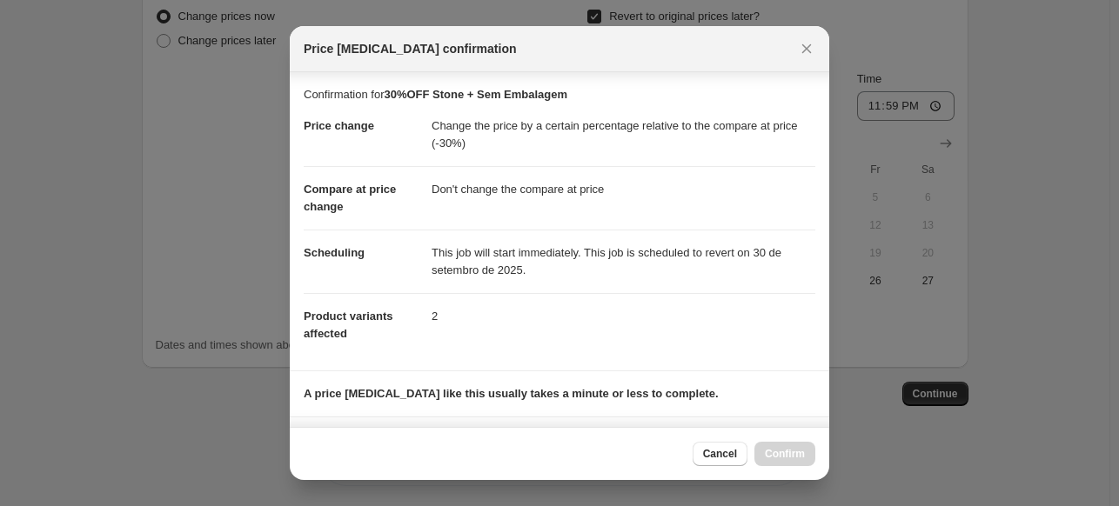
scroll to position [258, 0]
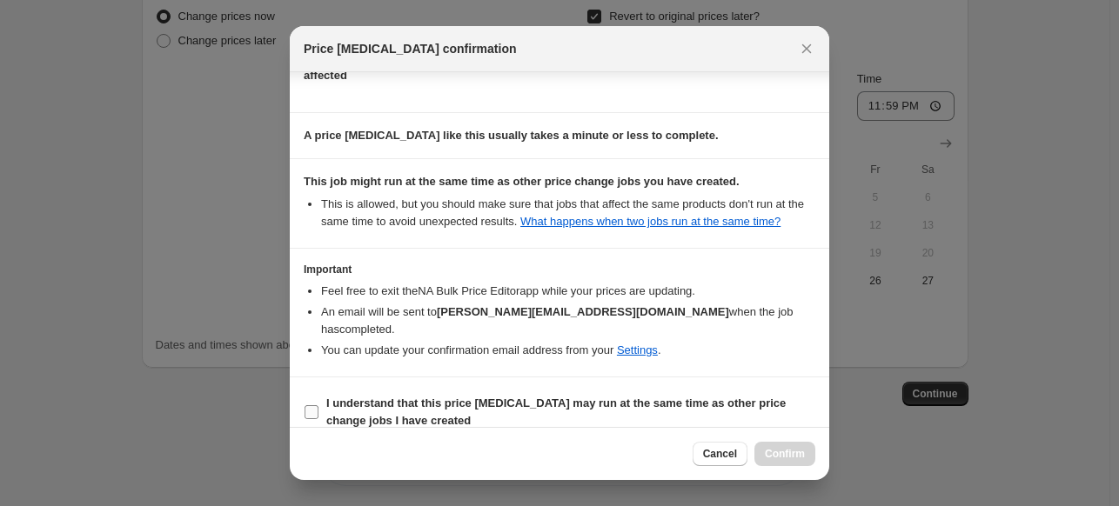
click at [630, 397] on b "I understand that this price [MEDICAL_DATA] may run at the same time as other p…" at bounding box center [555, 412] width 459 height 30
click at [318, 405] on input "I understand that this price [MEDICAL_DATA] may run at the same time as other p…" at bounding box center [312, 412] width 14 height 14
checkbox input "true"
click at [773, 448] on span "Confirm" at bounding box center [785, 454] width 40 height 14
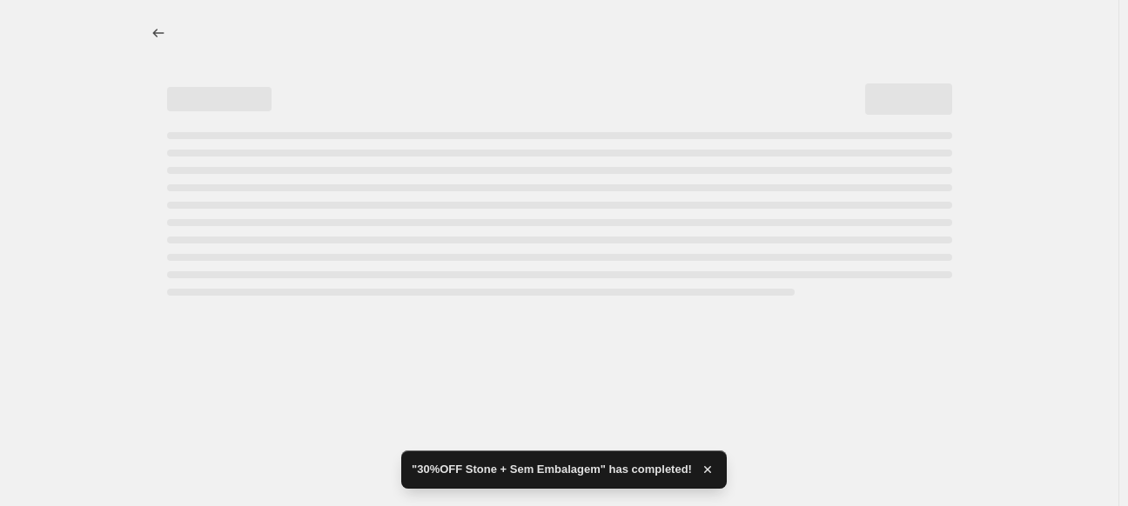
select select "pcap"
select select "no_change"
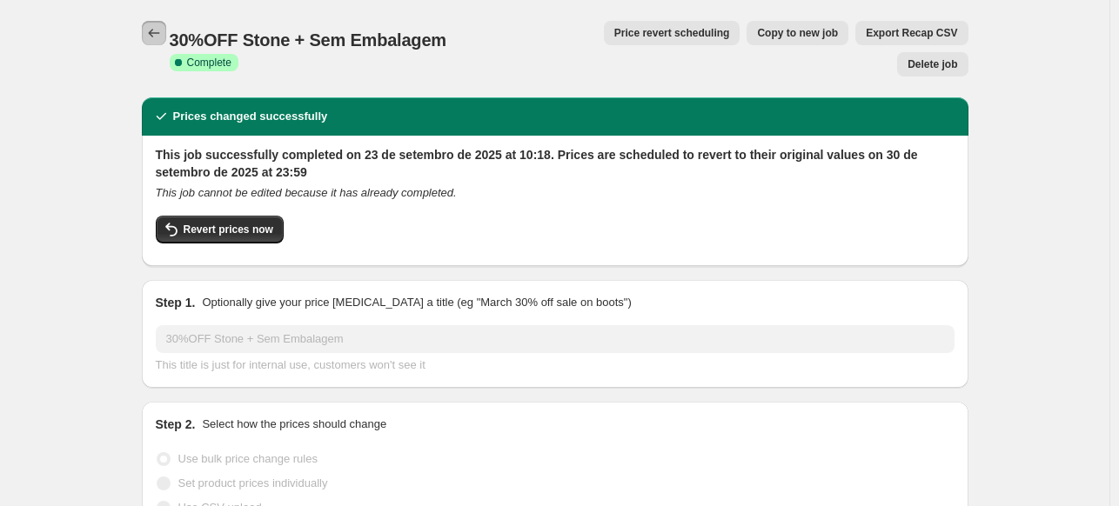
click at [147, 30] on button "Price change jobs" at bounding box center [154, 33] width 24 height 24
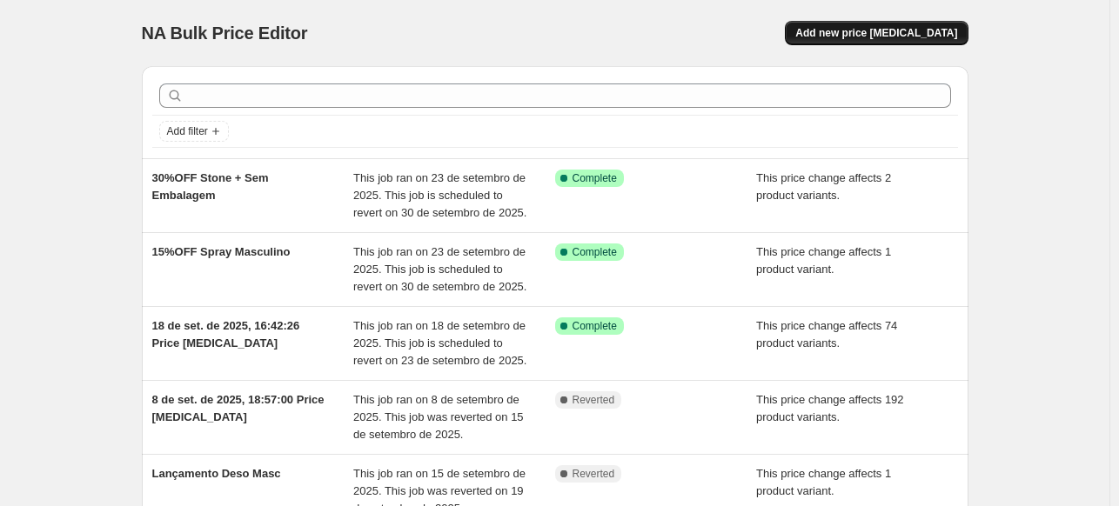
click at [861, 33] on span "Add new price [MEDICAL_DATA]" at bounding box center [876, 33] width 162 height 14
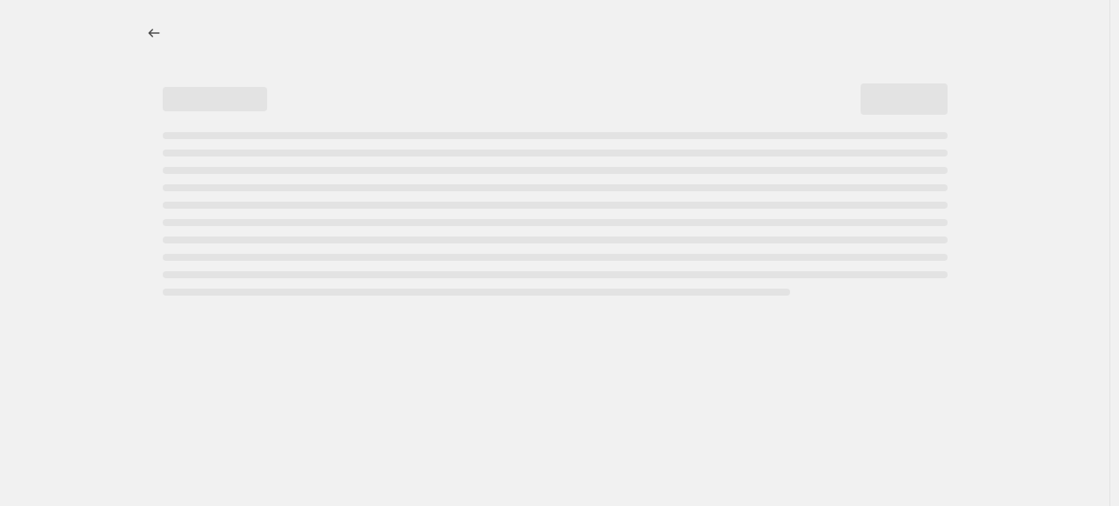
select select "percentage"
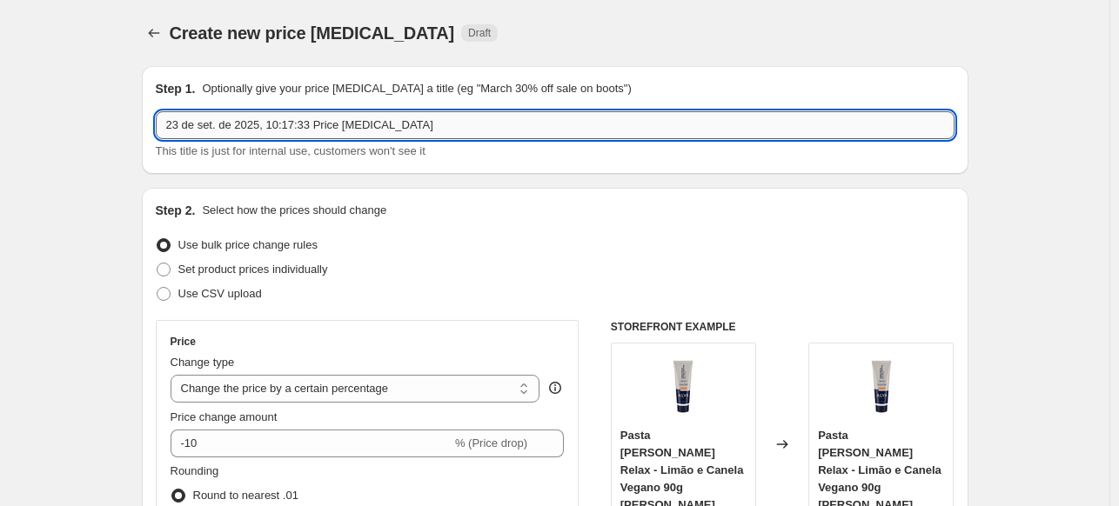
click at [332, 136] on input "23 de set. de 2025, 10:17:33 Price [MEDICAL_DATA]" at bounding box center [555, 125] width 799 height 28
type input "20%"
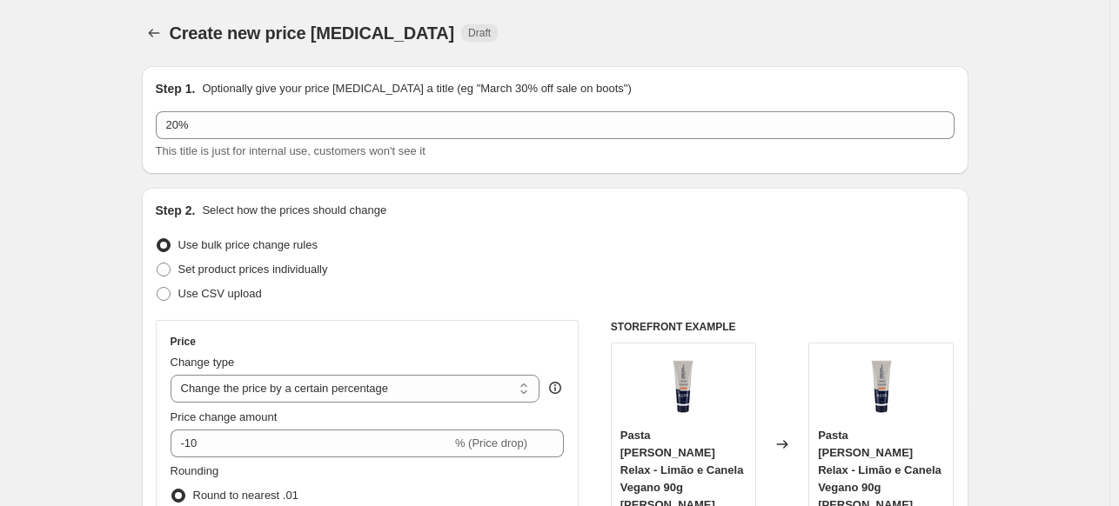
click at [150, 34] on icon "Price change jobs" at bounding box center [153, 32] width 17 height 17
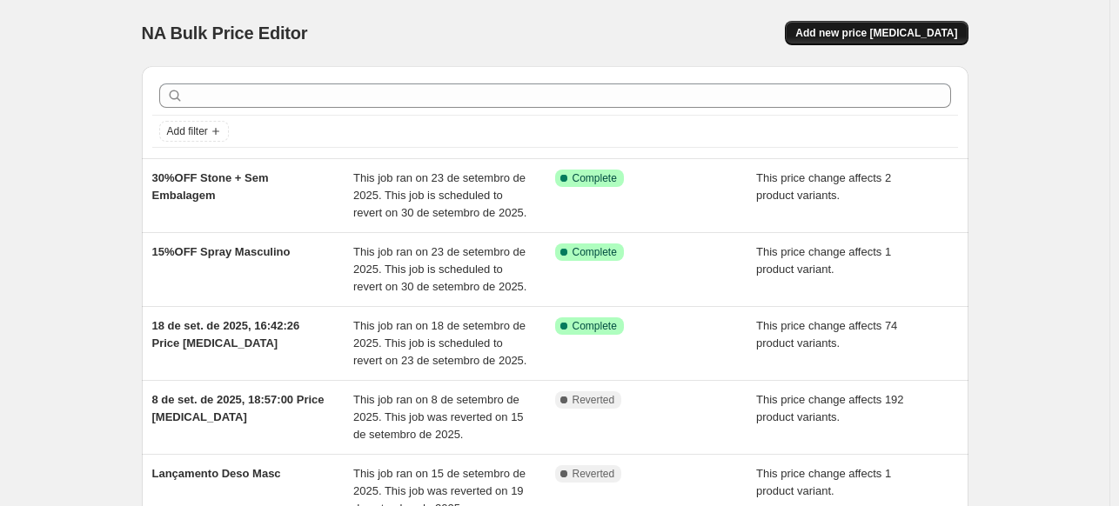
click at [937, 33] on span "Add new price [MEDICAL_DATA]" at bounding box center [876, 33] width 162 height 14
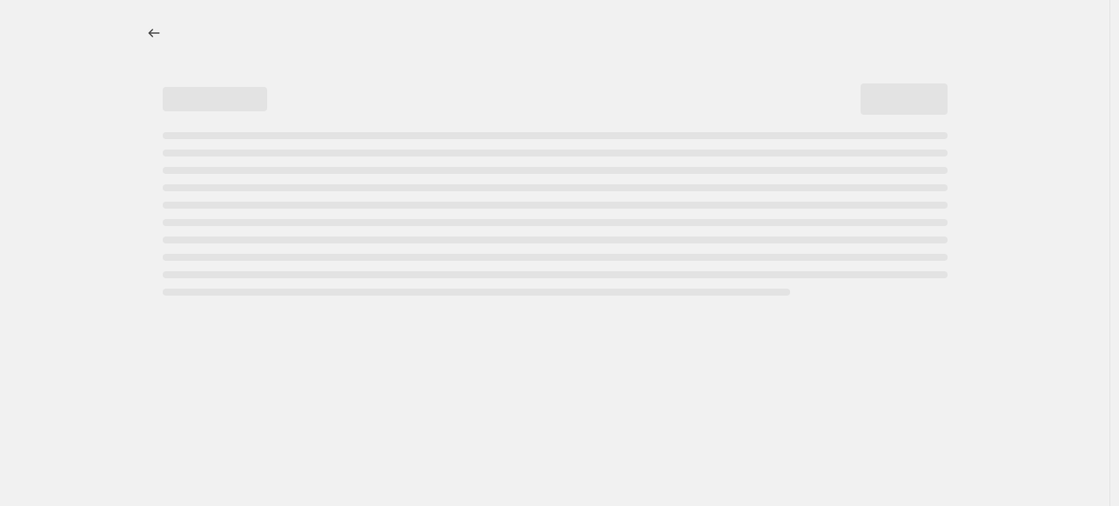
select select "percentage"
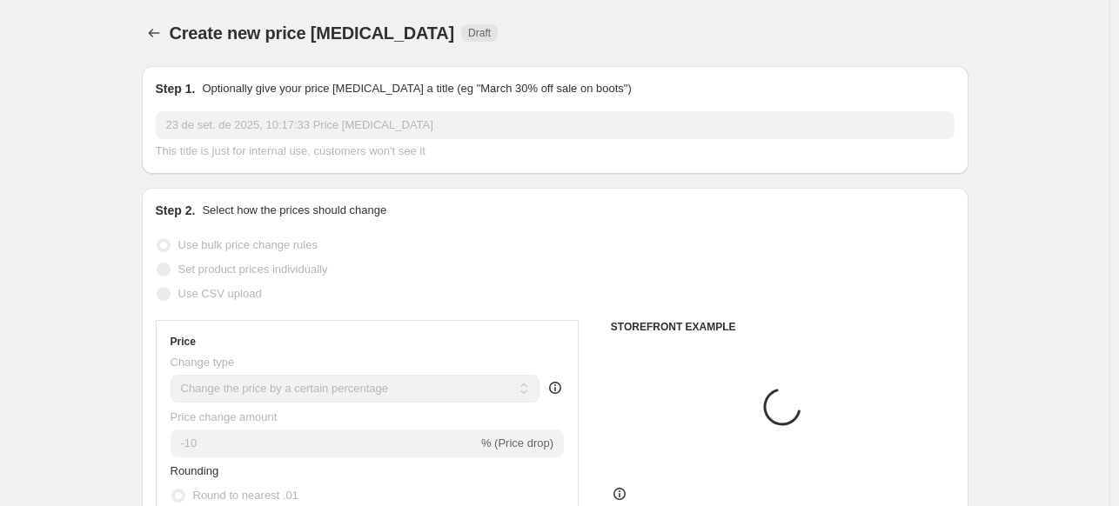
click at [255, 128] on input "23 de set. de 2025, 10:17:33 Price [MEDICAL_DATA]" at bounding box center [555, 125] width 799 height 28
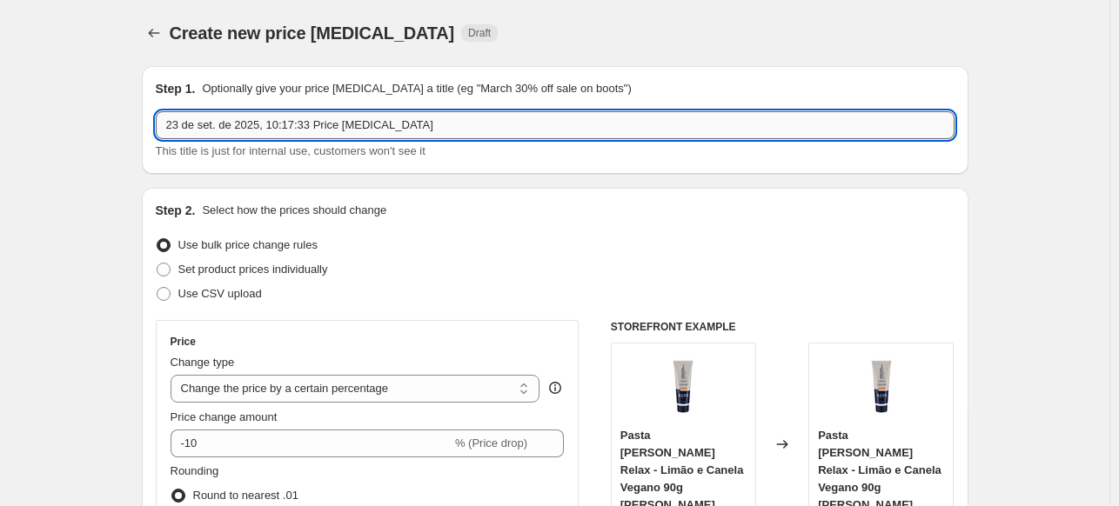
click at [255, 128] on input "23 de set. de 2025, 10:17:33 Price [MEDICAL_DATA]" at bounding box center [555, 125] width 799 height 28
click at [254, 129] on input "23 de set. de 2025, 10:17:33 Price [MEDICAL_DATA]" at bounding box center [555, 125] width 799 height 28
type input "20%OFF Antifrizz + Creme Modelar + Shampoo a seco"
click at [325, 386] on select "Change the price to a certain amount Change the price by a certain amount Chang…" at bounding box center [356, 389] width 370 height 28
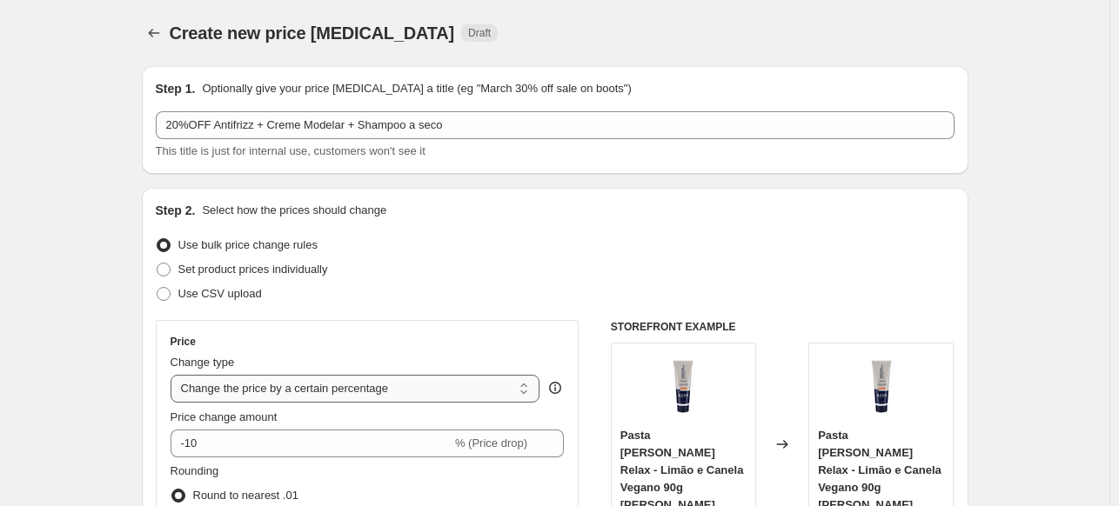
select select "pcap"
click at [174, 375] on select "Change the price to a certain amount Change the price by a certain amount Chang…" at bounding box center [356, 389] width 370 height 28
type input "-20"
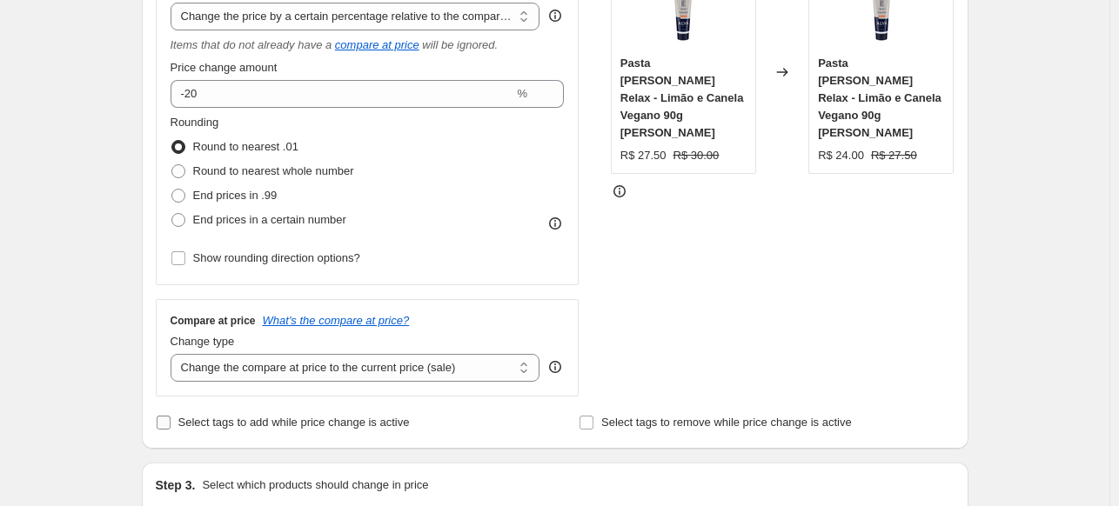
scroll to position [435, 0]
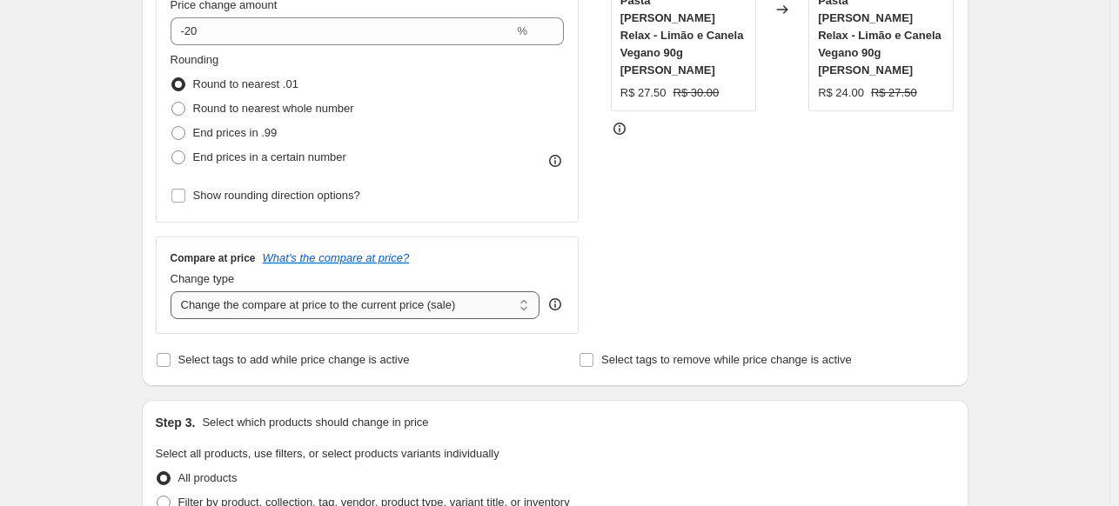
click at [316, 305] on select "Change the compare at price to the current price (sale) Change the compare at p…" at bounding box center [356, 306] width 370 height 28
click at [334, 317] on select "Change the compare at price to the current price (sale) Change the compare at p…" at bounding box center [356, 306] width 370 height 28
select select "no_change"
click at [174, 292] on select "Change the compare at price to the current price (sale) Change the compare at p…" at bounding box center [356, 306] width 370 height 28
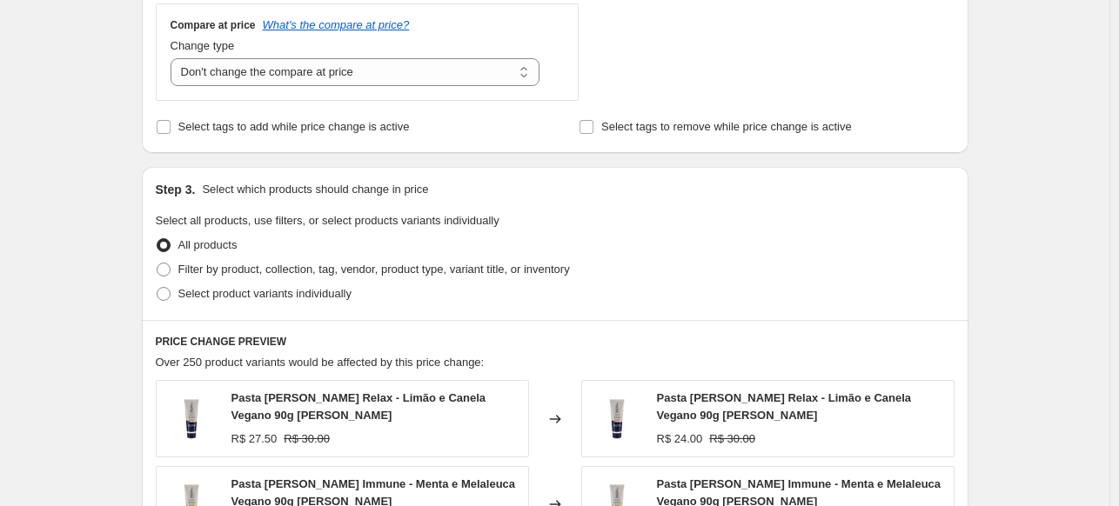
scroll to position [696, 0]
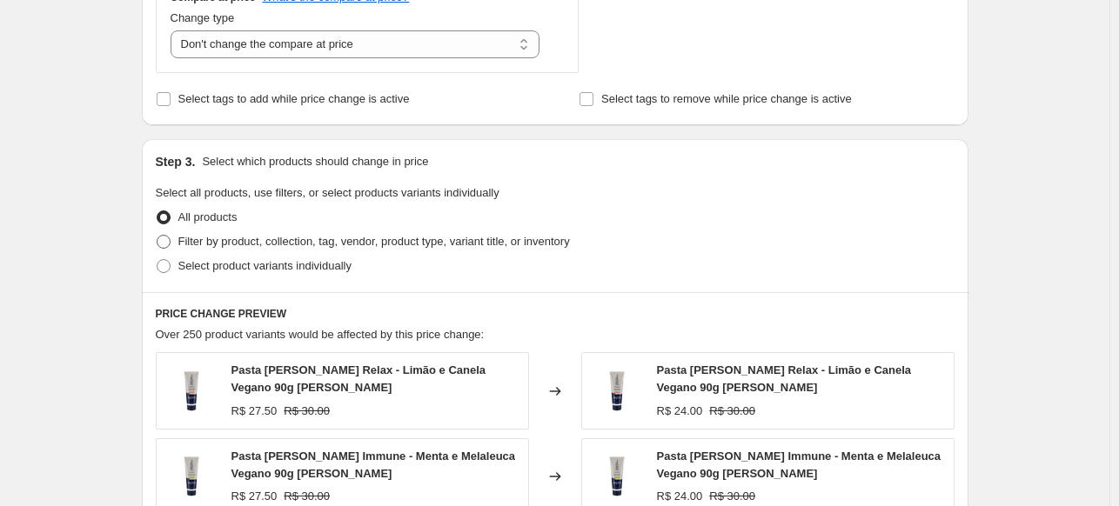
click at [401, 245] on span "Filter by product, collection, tag, vendor, product type, variant title, or inv…" at bounding box center [374, 241] width 392 height 13
click at [157, 236] on input "Filter by product, collection, tag, vendor, product type, variant title, or inv…" at bounding box center [157, 235] width 1 height 1
radio input "true"
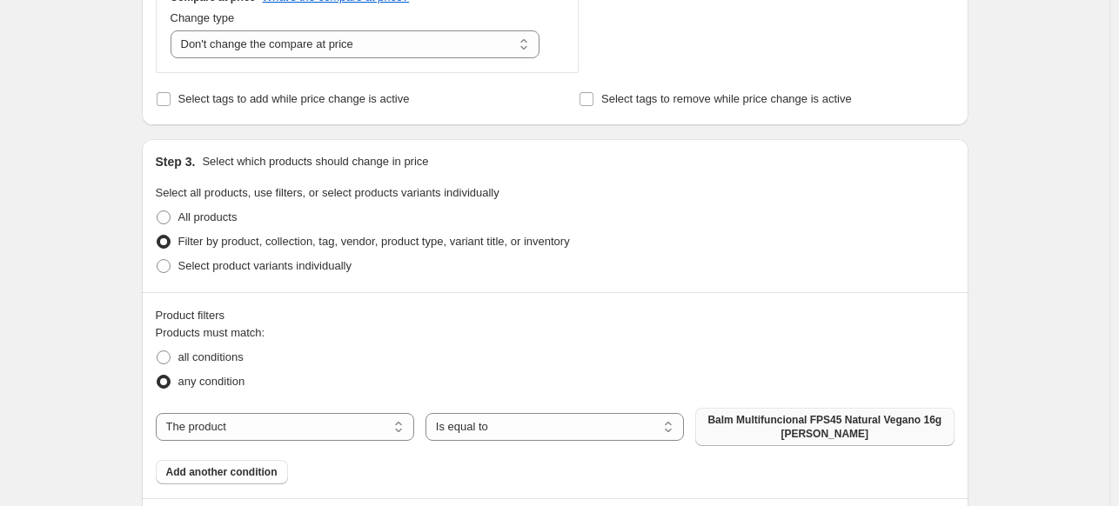
click at [814, 428] on span "Balm Multifuncional FPS45 Natural Vegano 16g [PERSON_NAME]" at bounding box center [825, 427] width 238 height 28
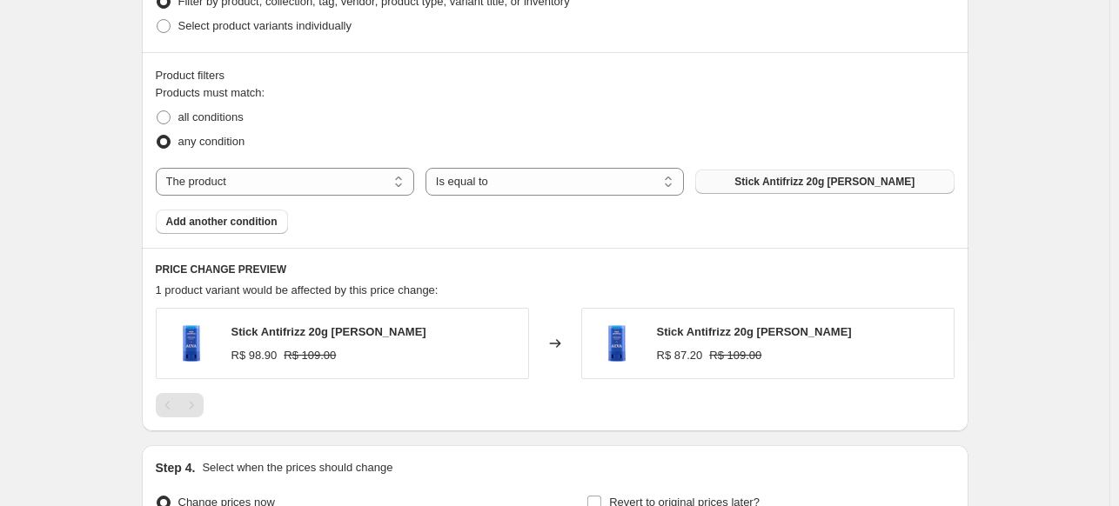
scroll to position [957, 0]
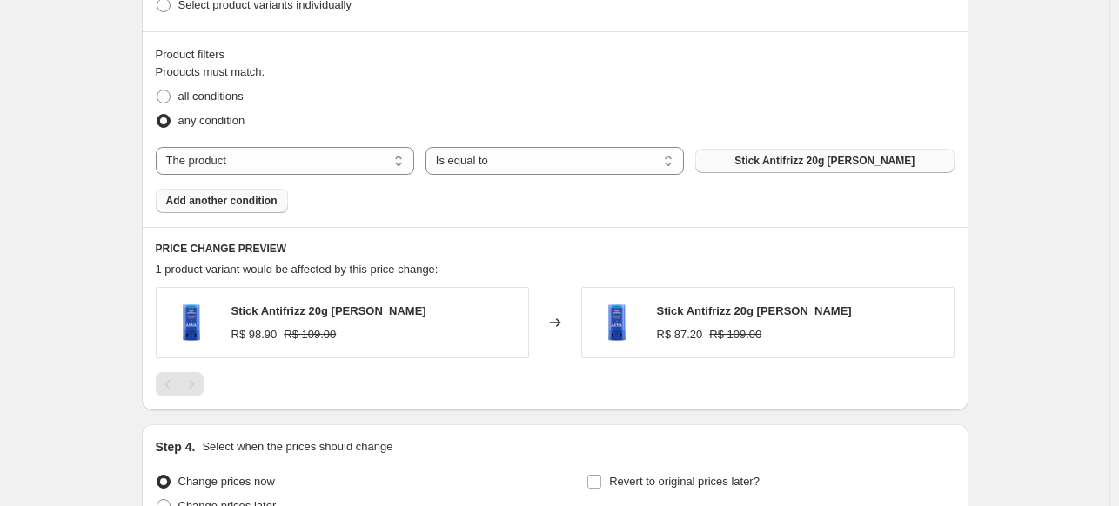
click at [249, 204] on span "Add another condition" at bounding box center [221, 201] width 111 height 14
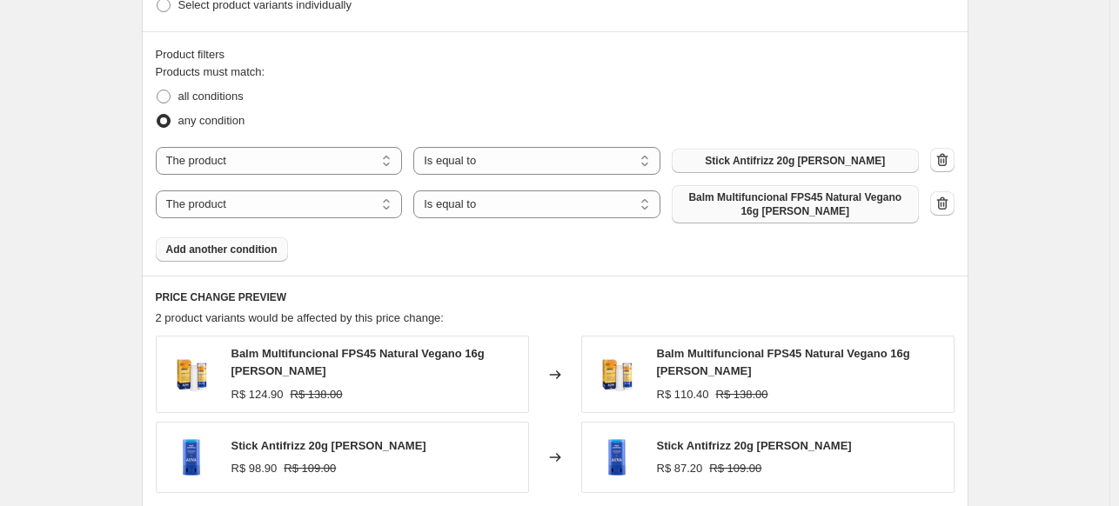
click at [820, 207] on span "Balm Multifuncional FPS45 Natural Vegano 16g [PERSON_NAME]" at bounding box center [795, 205] width 226 height 28
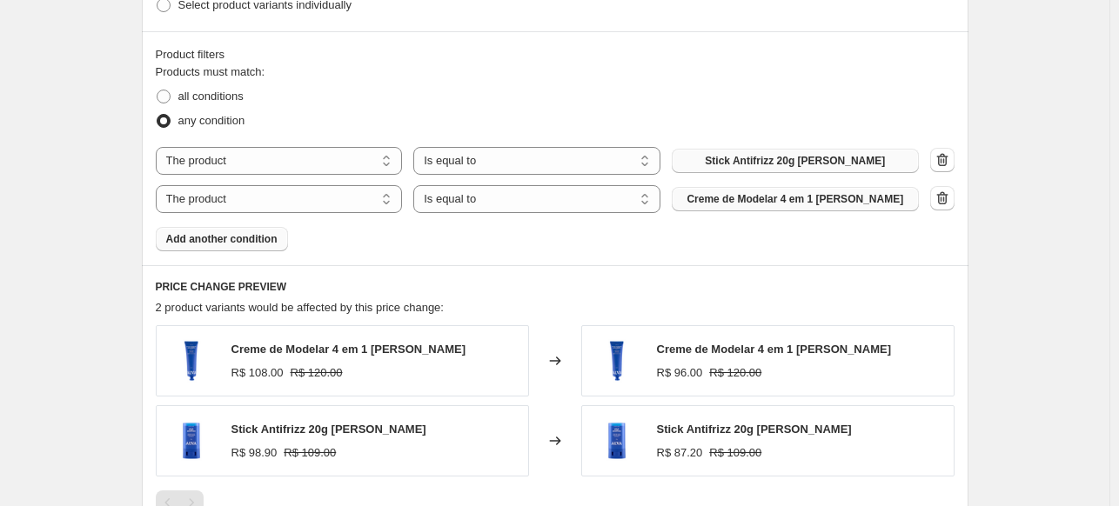
click at [248, 241] on span "Add another condition" at bounding box center [221, 239] width 111 height 14
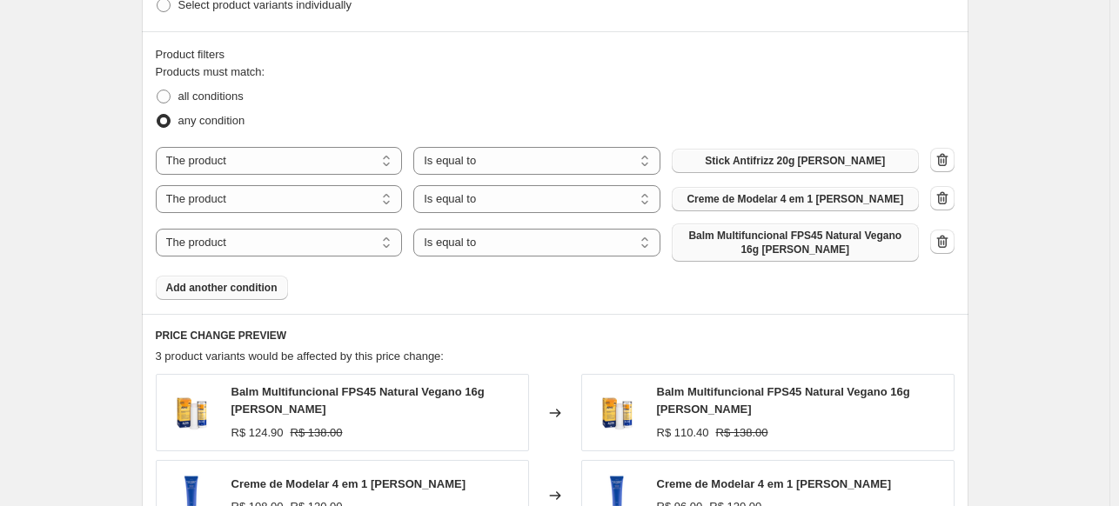
click at [738, 250] on span "Balm Multifuncional FPS45 Natural Vegano 16g [PERSON_NAME]" at bounding box center [795, 243] width 226 height 28
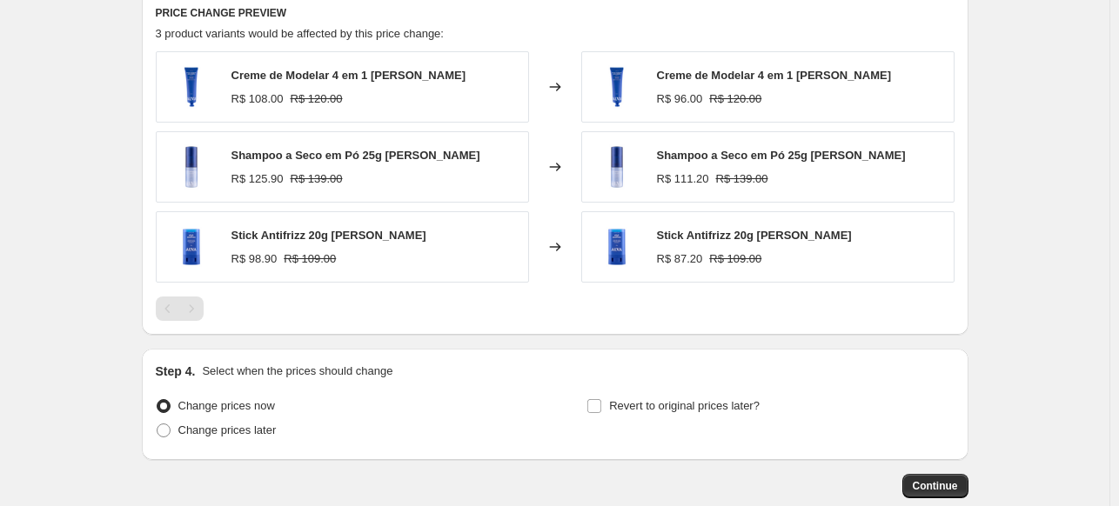
scroll to position [1367, 0]
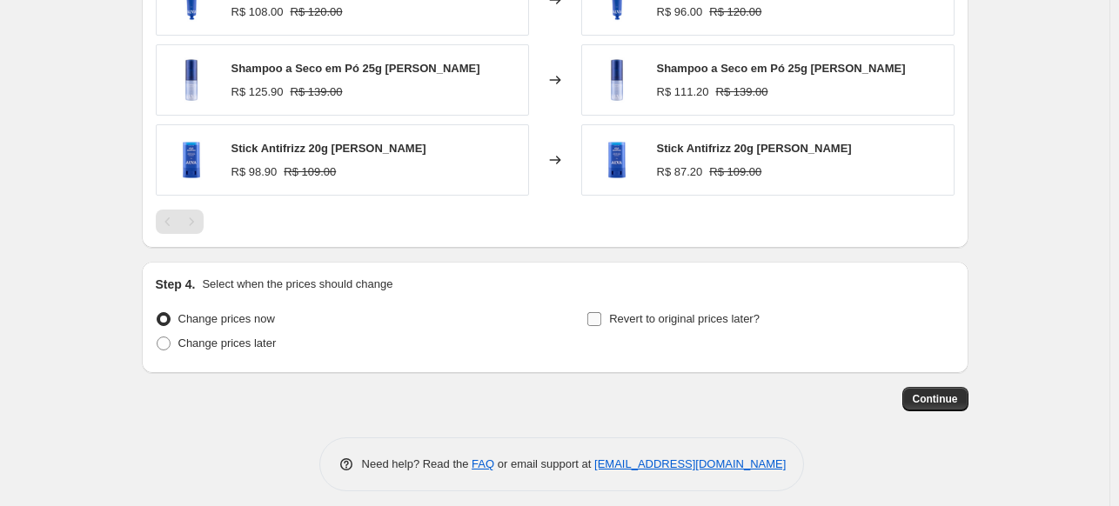
click at [677, 319] on label "Revert to original prices later?" at bounding box center [672, 319] width 173 height 24
click at [601, 319] on input "Revert to original prices later?" at bounding box center [594, 319] width 14 height 14
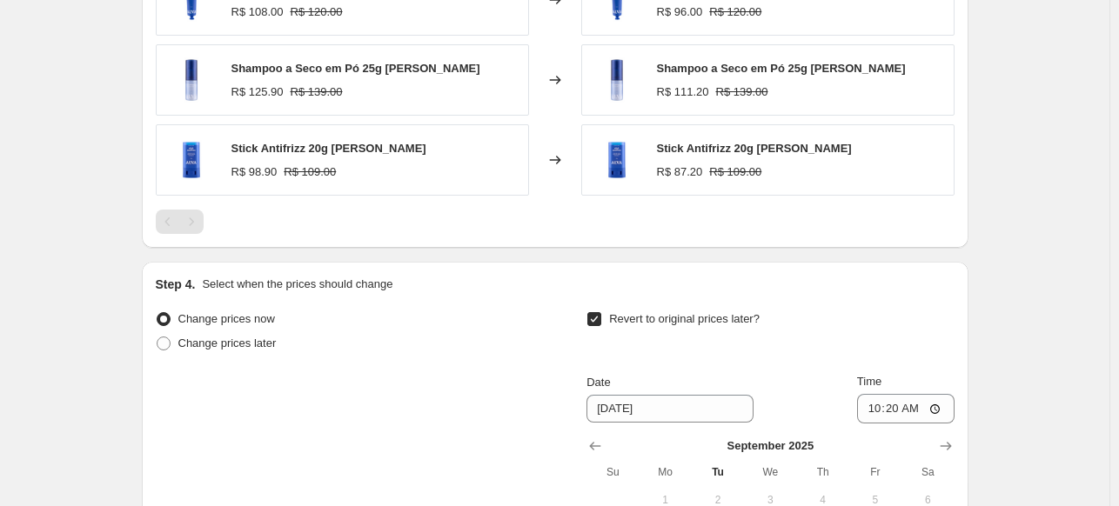
click at [682, 312] on span "Revert to original prices later?" at bounding box center [684, 318] width 151 height 13
click at [601, 312] on input "Revert to original prices later?" at bounding box center [594, 319] width 14 height 14
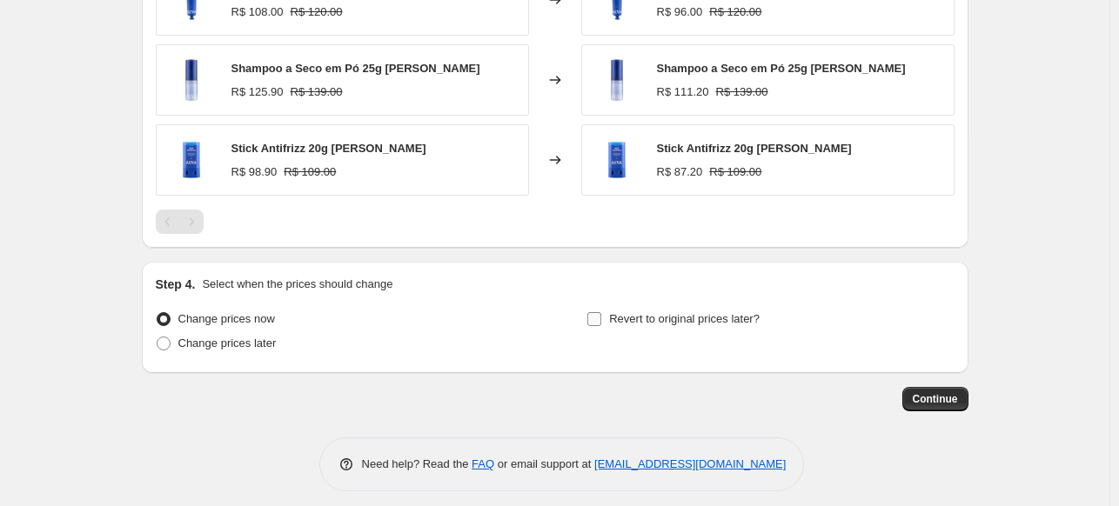
click at [705, 312] on span "Revert to original prices later?" at bounding box center [684, 318] width 151 height 13
click at [601, 312] on input "Revert to original prices later?" at bounding box center [594, 319] width 14 height 14
checkbox input "true"
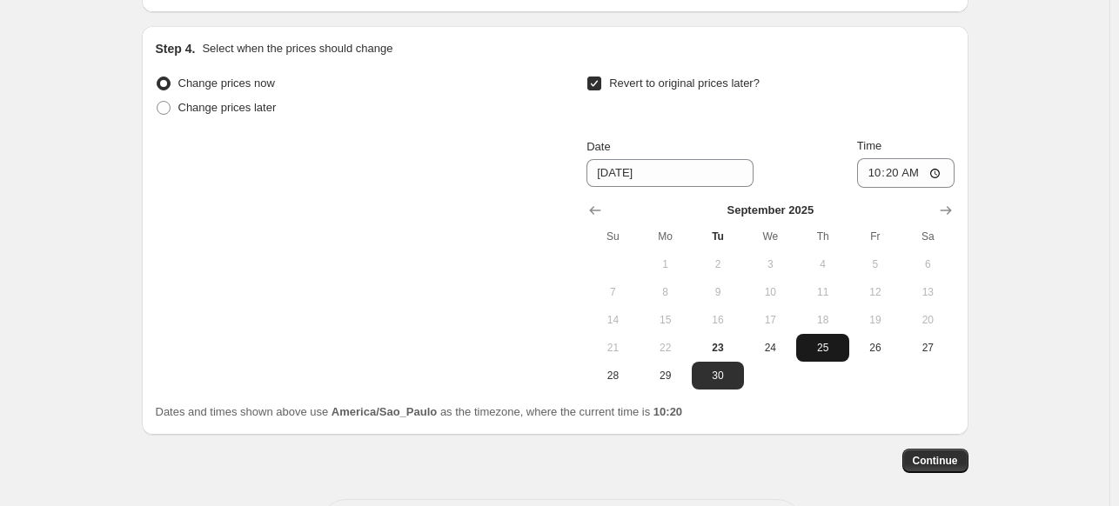
scroll to position [1664, 0]
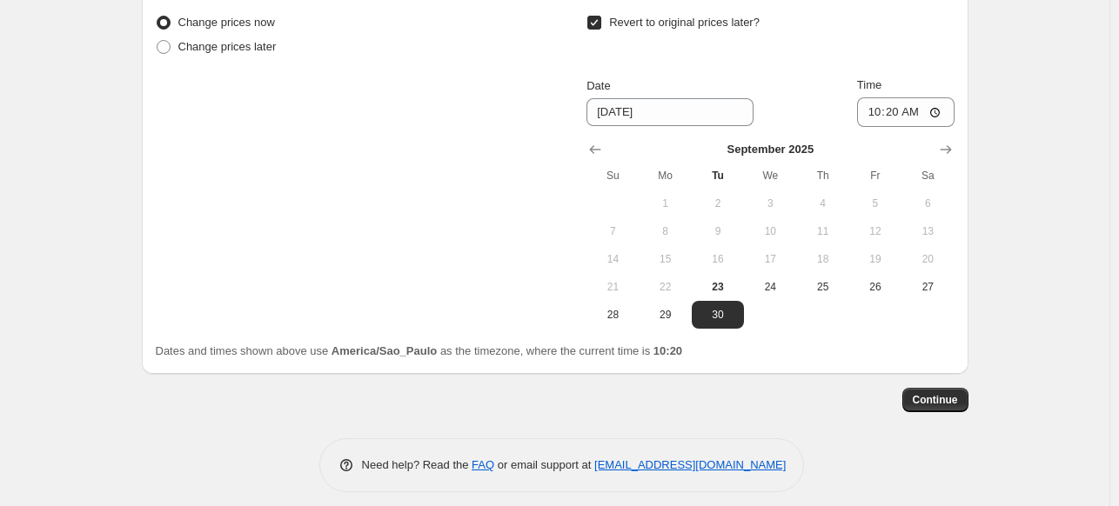
drag, startPoint x: 734, startPoint y: 312, endPoint x: 881, endPoint y: 173, distance: 202.5
click at [732, 309] on button "30" at bounding box center [718, 315] width 52 height 28
click at [894, 103] on input "10:20" at bounding box center [905, 112] width 97 height 30
type input "23:59"
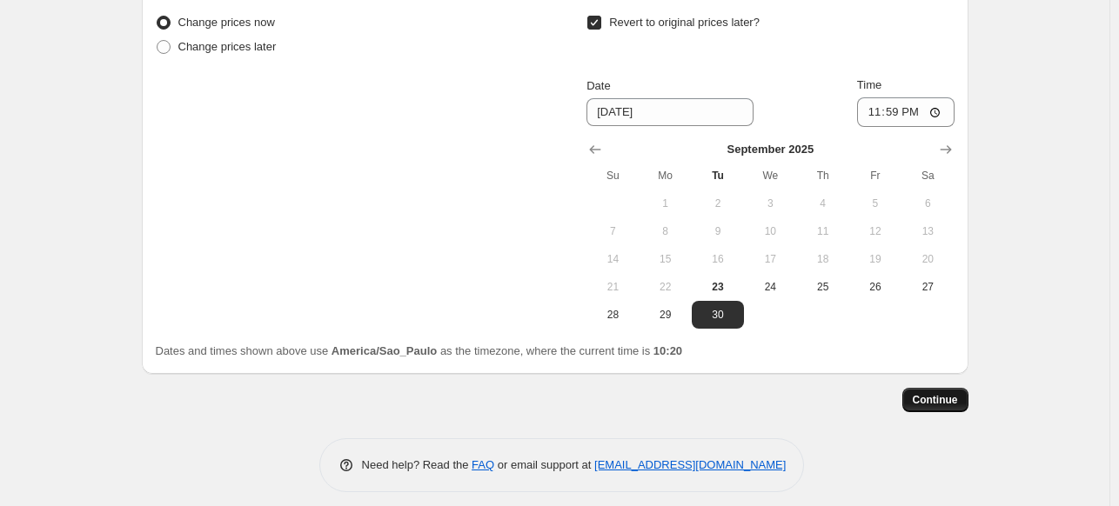
click at [954, 393] on span "Continue" at bounding box center [935, 400] width 45 height 14
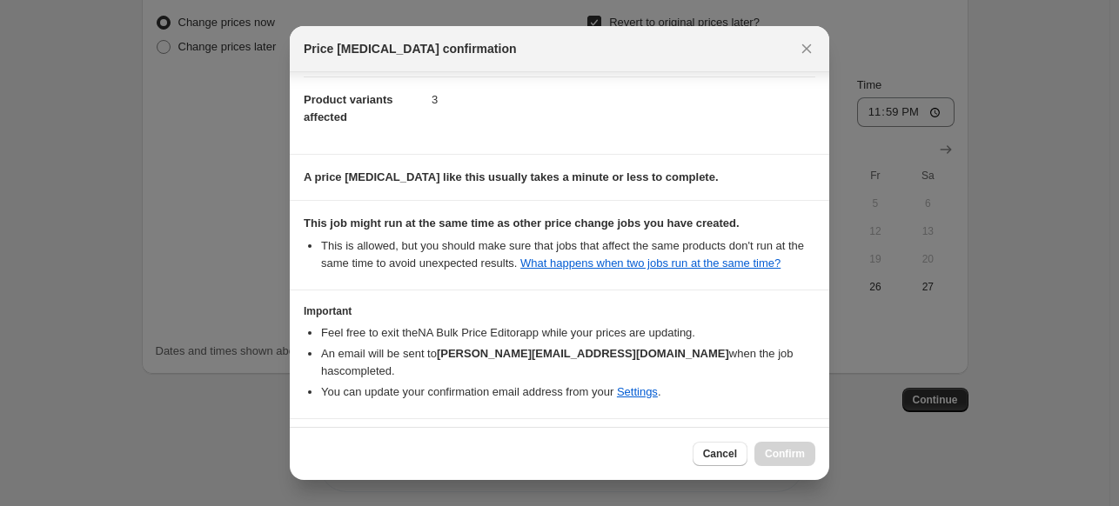
scroll to position [258, 0]
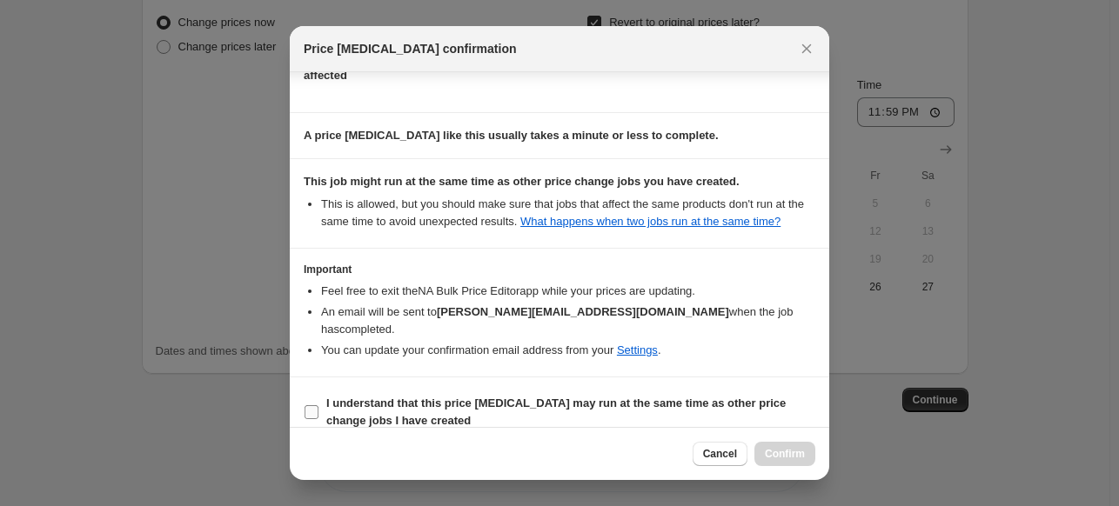
click at [568, 397] on b "I understand that this price [MEDICAL_DATA] may run at the same time as other p…" at bounding box center [555, 412] width 459 height 30
click at [318, 405] on input "I understand that this price [MEDICAL_DATA] may run at the same time as other p…" at bounding box center [312, 412] width 14 height 14
checkbox input "true"
click at [787, 452] on span "Confirm" at bounding box center [785, 454] width 40 height 14
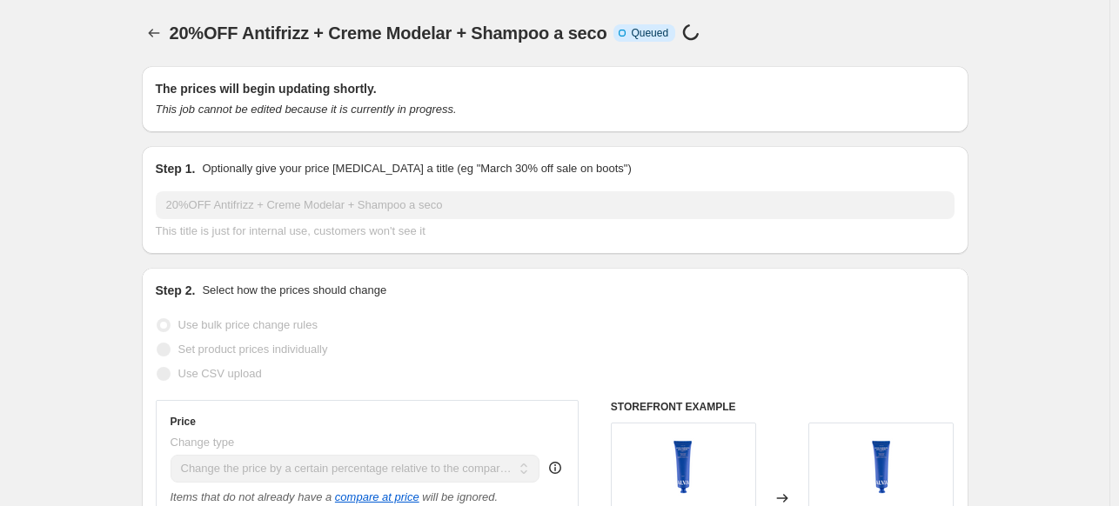
scroll to position [1664, 0]
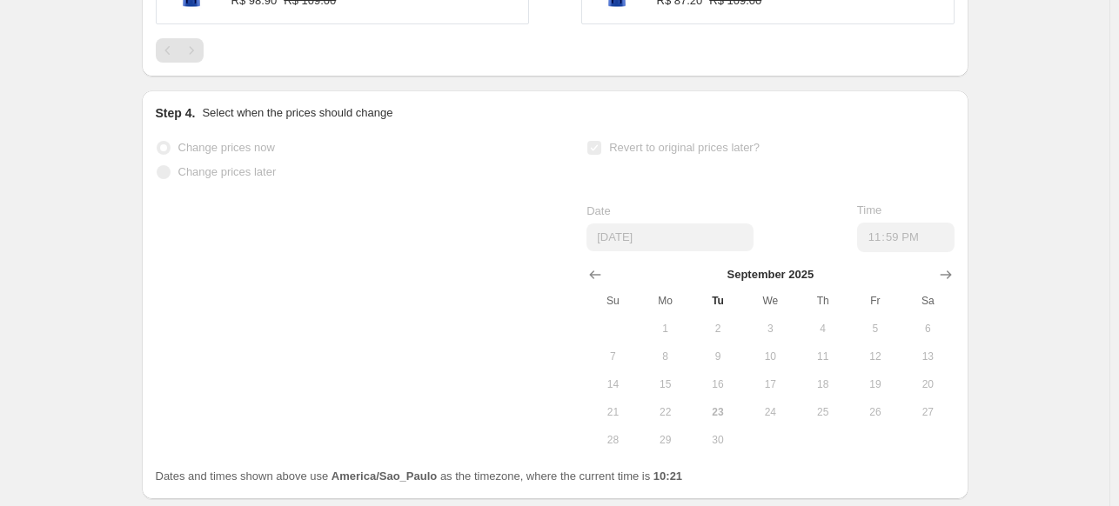
select select "pcap"
select select "no_change"
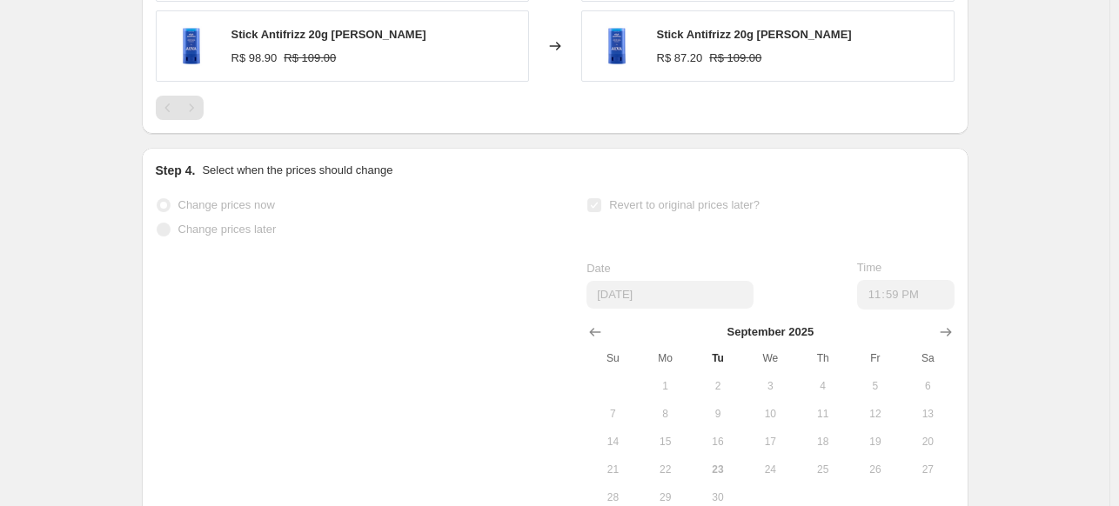
scroll to position [0, 0]
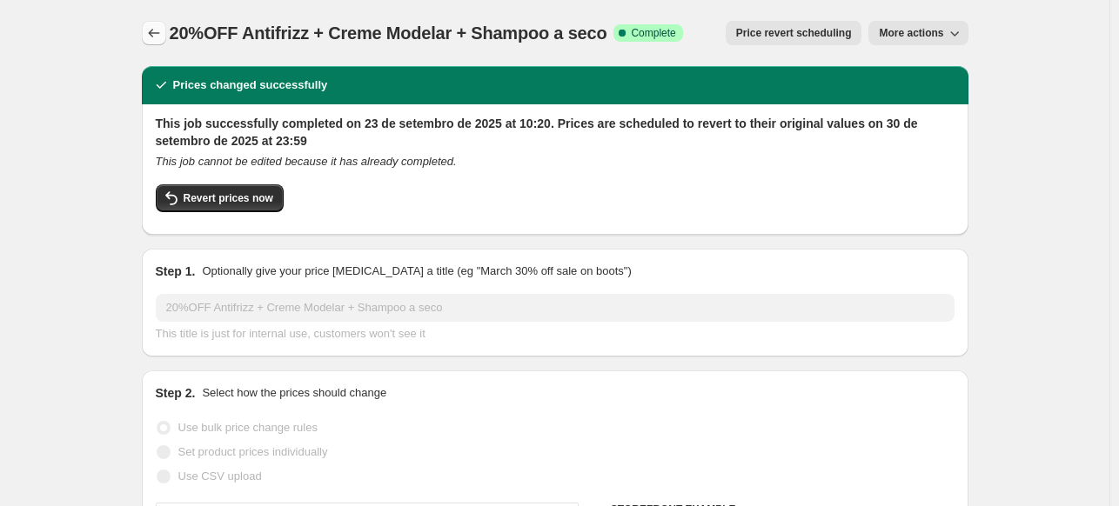
click at [146, 35] on button "Price change jobs" at bounding box center [154, 33] width 24 height 24
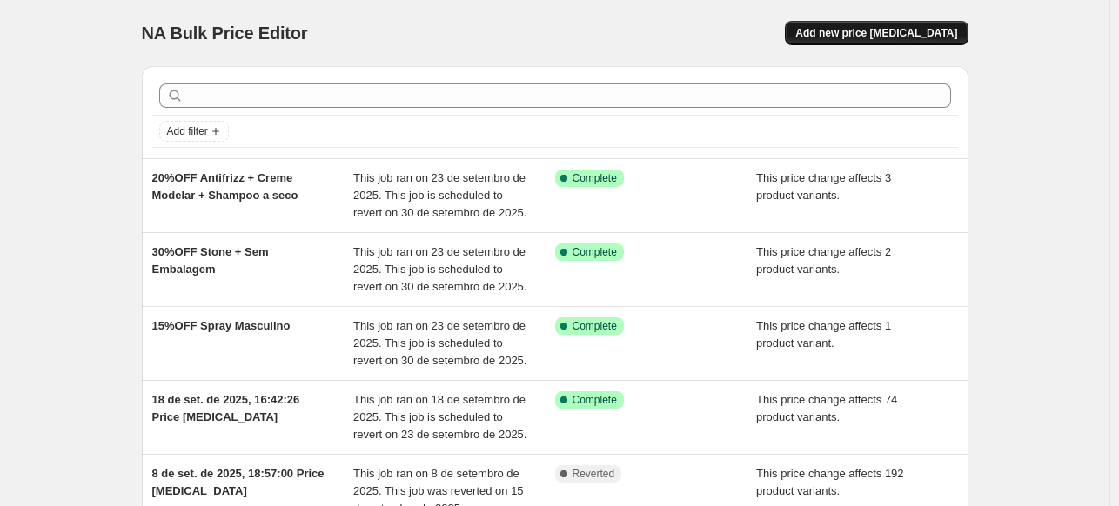
click at [893, 40] on button "Add new price [MEDICAL_DATA]" at bounding box center [876, 33] width 183 height 24
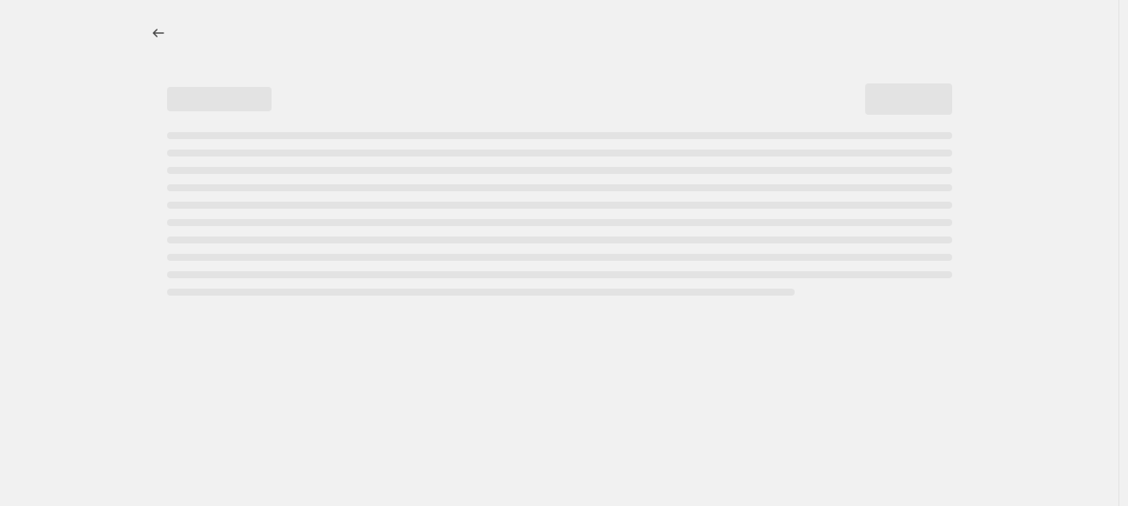
select select "percentage"
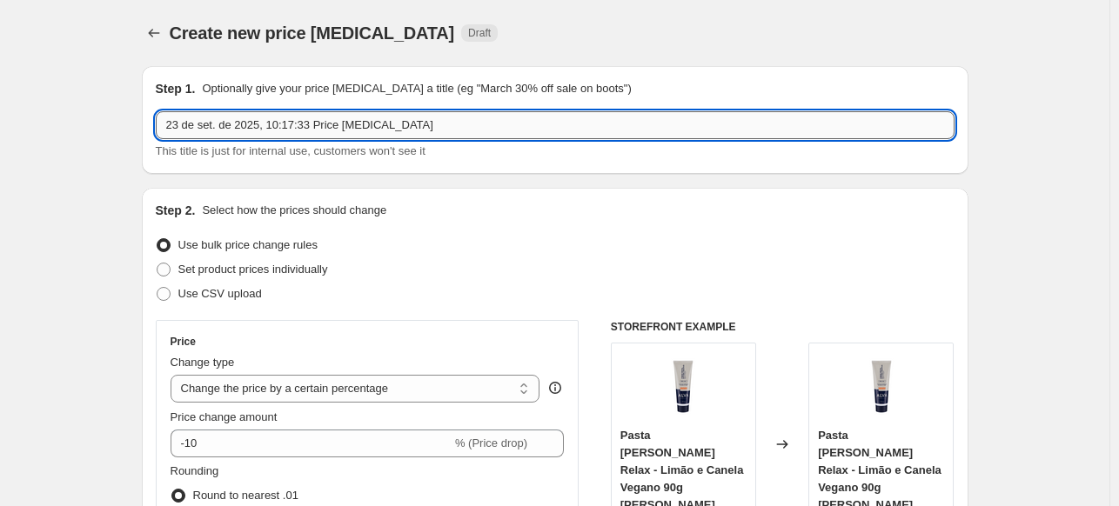
click at [241, 129] on input "23 de set. de 2025, 10:17:33 Price [MEDICAL_DATA]" at bounding box center [555, 125] width 799 height 28
click at [244, 125] on input "23 de set. de 2025, 10:17:33 Price [MEDICAL_DATA]" at bounding box center [555, 125] width 799 height 28
click at [244, 124] on input "23 de set. de 2025, 10:17:33 Price [MEDICAL_DATA]" at bounding box center [555, 125] width 799 height 28
click at [239, 144] on span "This title is just for internal use, customers won't see it" at bounding box center [291, 150] width 270 height 13
click at [237, 111] on div "Step 1. Optionally give your price [MEDICAL_DATA] a title (eg "March 30% off sa…" at bounding box center [555, 120] width 799 height 80
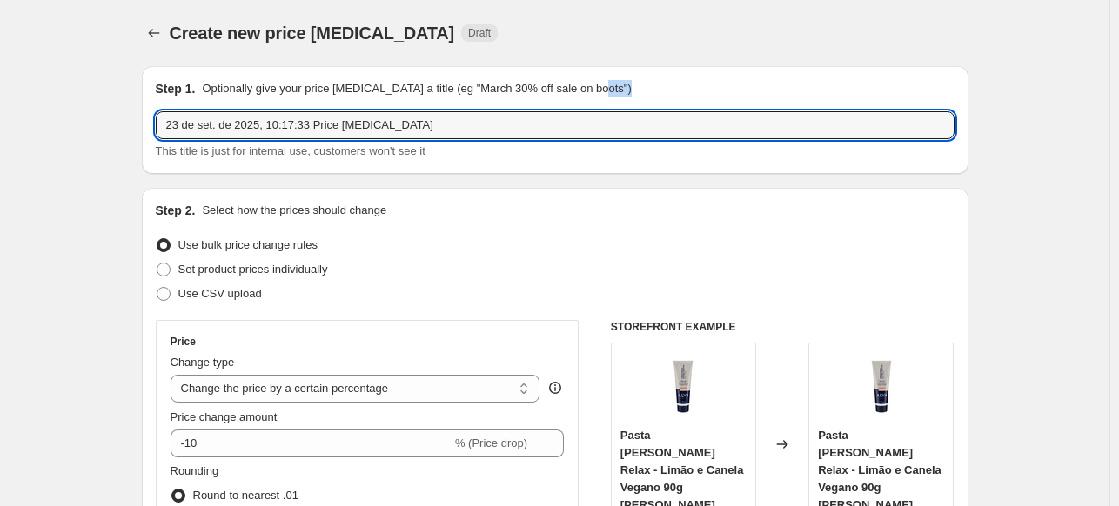
click at [237, 111] on div "Step 1. Optionally give your price [MEDICAL_DATA] a title (eg "March 30% off sa…" at bounding box center [555, 120] width 799 height 80
click at [248, 121] on input "23 de set. de 2025, 10:17:33 Price [MEDICAL_DATA]" at bounding box center [555, 125] width 799 height 28
click at [247, 123] on input "23 de set. de 2025, 10:17:33 Price [MEDICAL_DATA]" at bounding box center [555, 125] width 799 height 28
type input "25%OFF Kits Linha Styling"
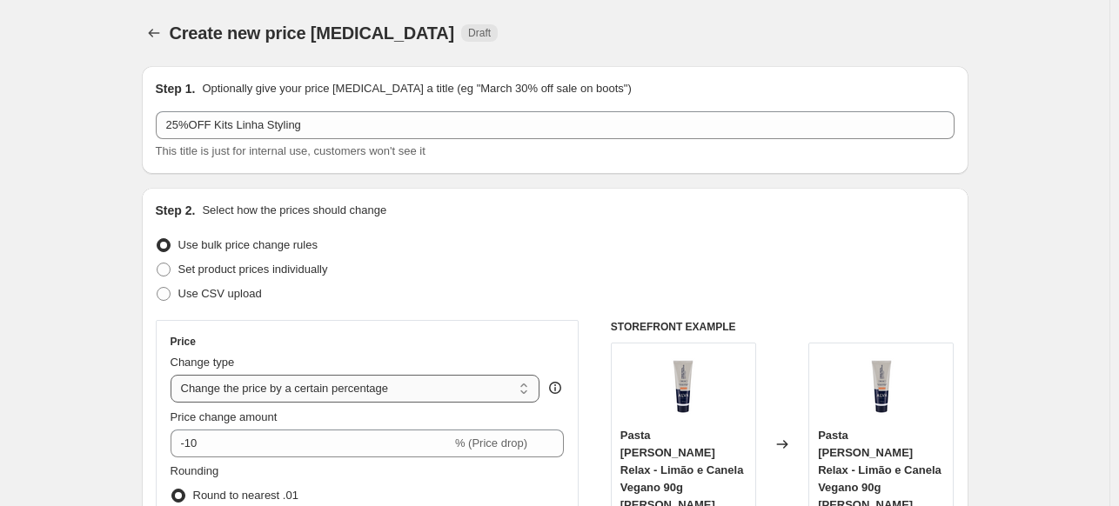
click at [240, 384] on select "Change the price to a certain amount Change the price by a certain amount Chang…" at bounding box center [356, 389] width 370 height 28
select select "pcap"
click at [174, 375] on select "Change the price to a certain amount Change the price by a certain amount Chang…" at bounding box center [356, 389] width 370 height 28
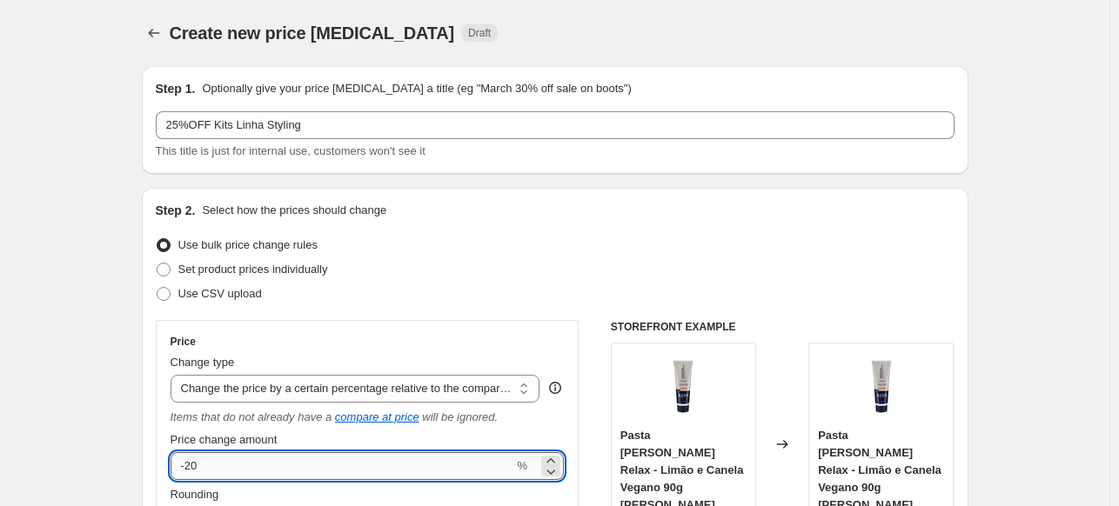
click at [316, 455] on input "-20" at bounding box center [343, 466] width 344 height 28
type input "-25"
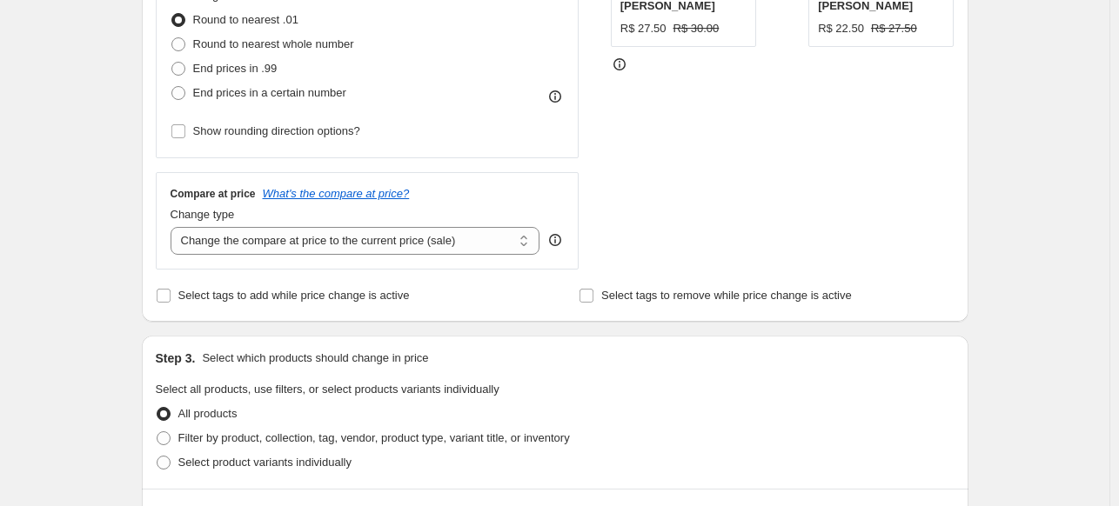
scroll to position [609, 0]
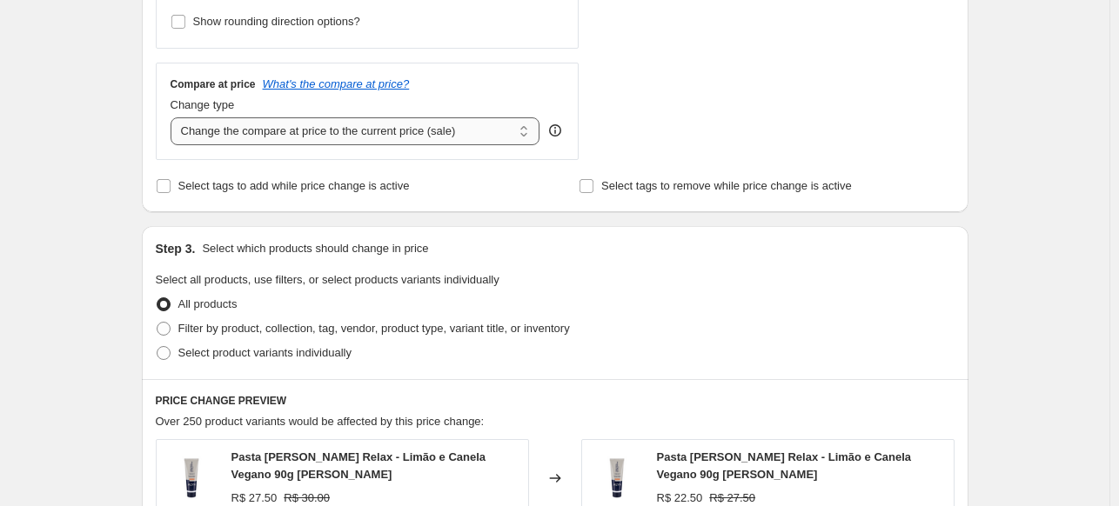
click at [379, 123] on select "Change the compare at price to the current price (sale) Change the compare at p…" at bounding box center [356, 131] width 370 height 28
select select "no_change"
click at [174, 118] on select "Change the compare at price to the current price (sale) Change the compare at p…" at bounding box center [356, 131] width 370 height 28
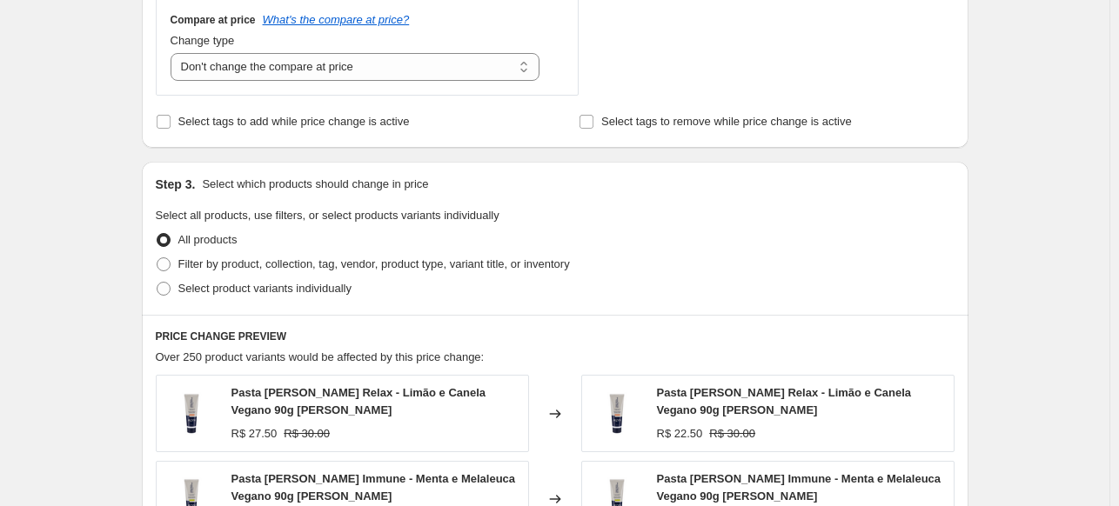
scroll to position [783, 0]
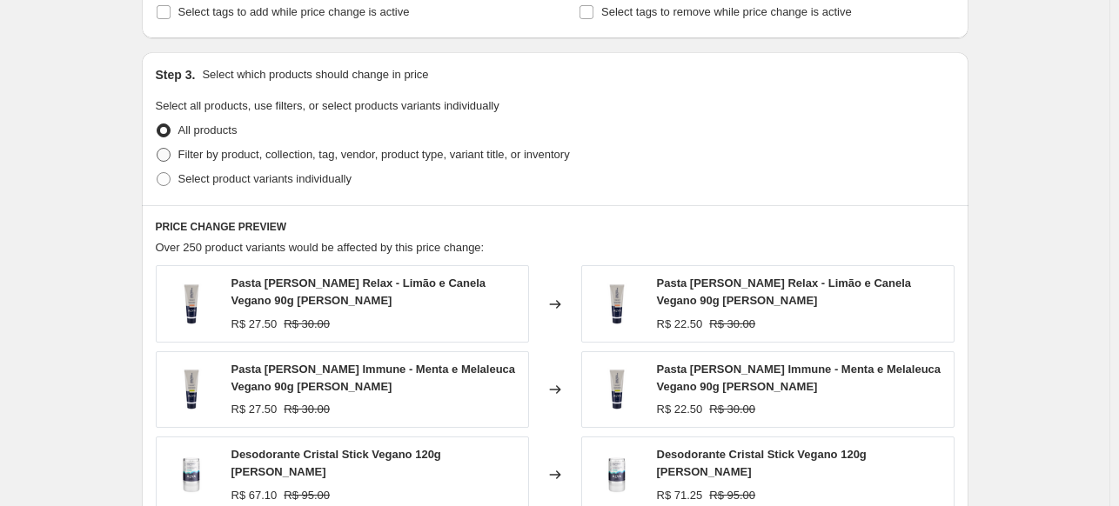
click at [329, 149] on span "Filter by product, collection, tag, vendor, product type, variant title, or inv…" at bounding box center [374, 154] width 392 height 13
click at [157, 149] on input "Filter by product, collection, tag, vendor, product type, variant title, or inv…" at bounding box center [157, 148] width 1 height 1
radio input "true"
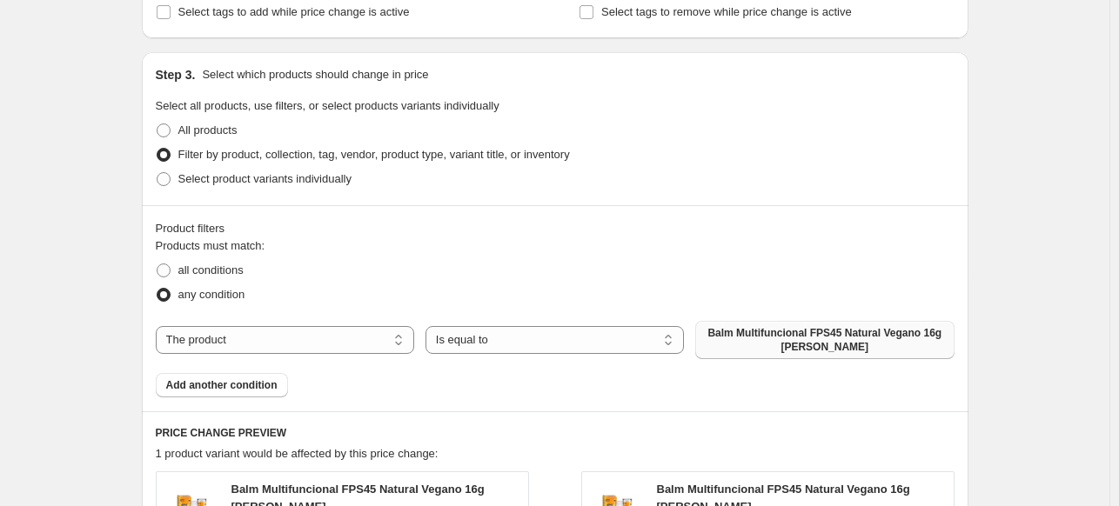
click at [769, 338] on span "Balm Multifuncional FPS45 Natural Vegano 16g [PERSON_NAME]" at bounding box center [825, 340] width 238 height 28
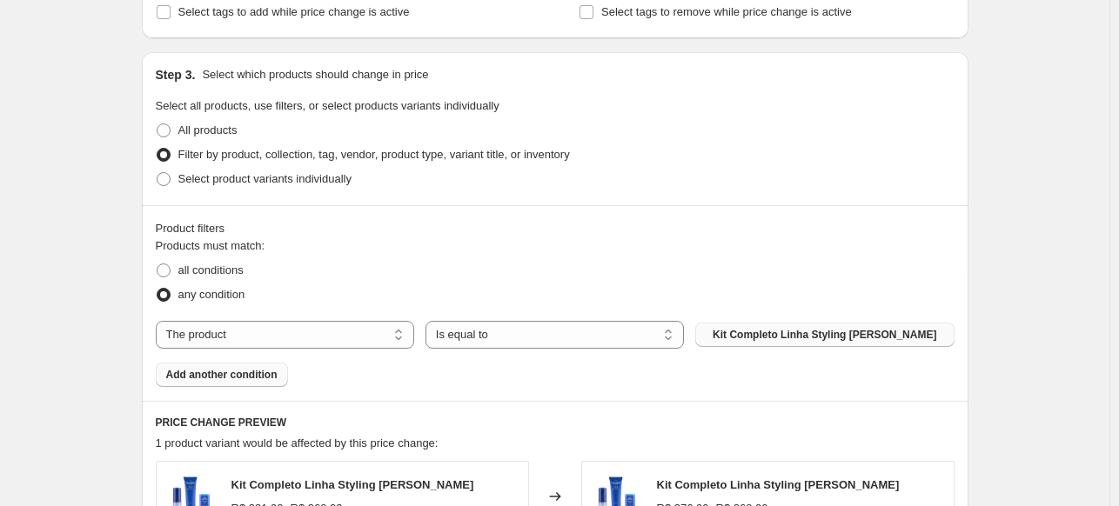
click at [268, 371] on span "Add another condition" at bounding box center [221, 375] width 111 height 14
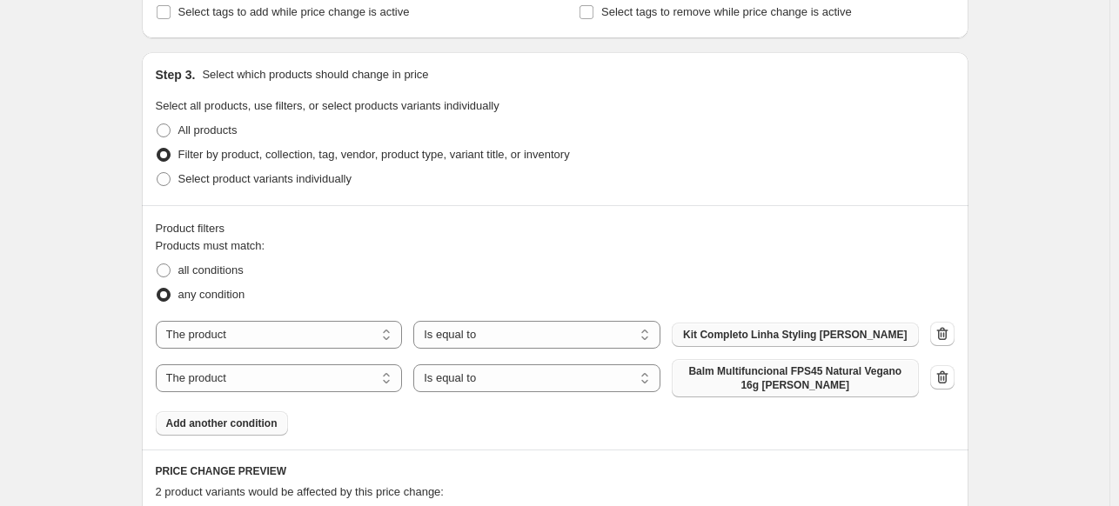
click at [838, 380] on span "Balm Multifuncional FPS45 Natural Vegano 16g [PERSON_NAME]" at bounding box center [795, 379] width 226 height 28
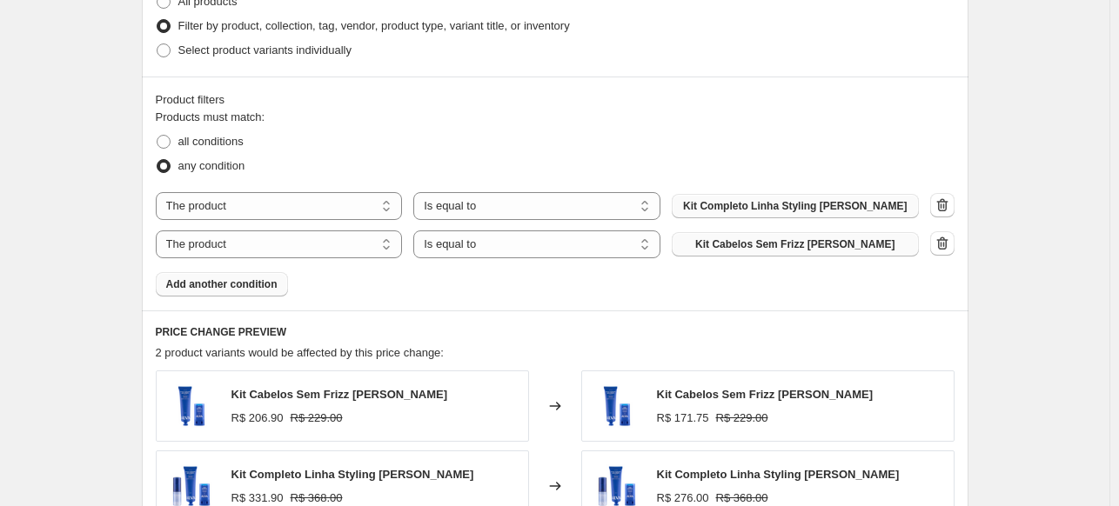
scroll to position [957, 0]
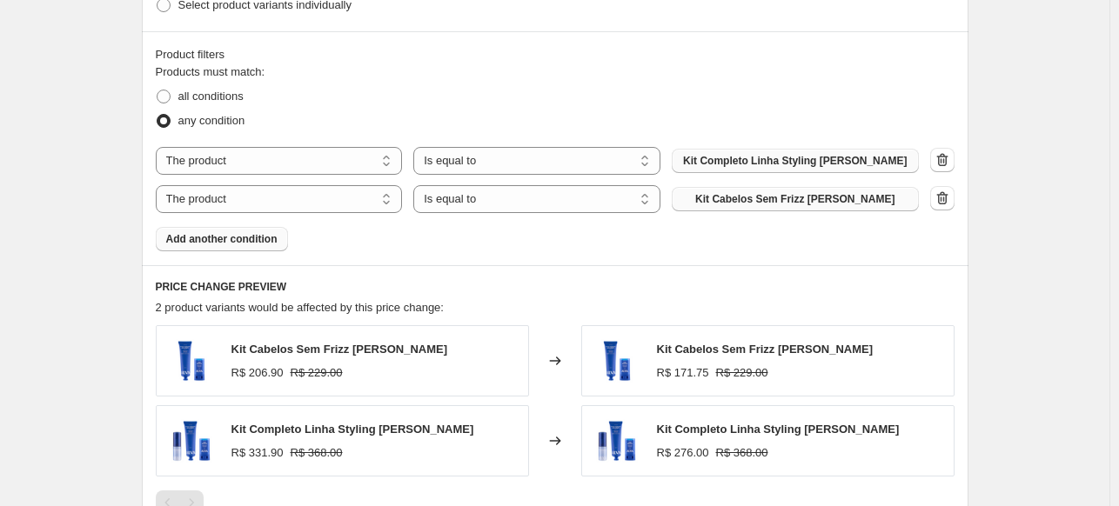
click at [250, 237] on span "Add another condition" at bounding box center [221, 239] width 111 height 14
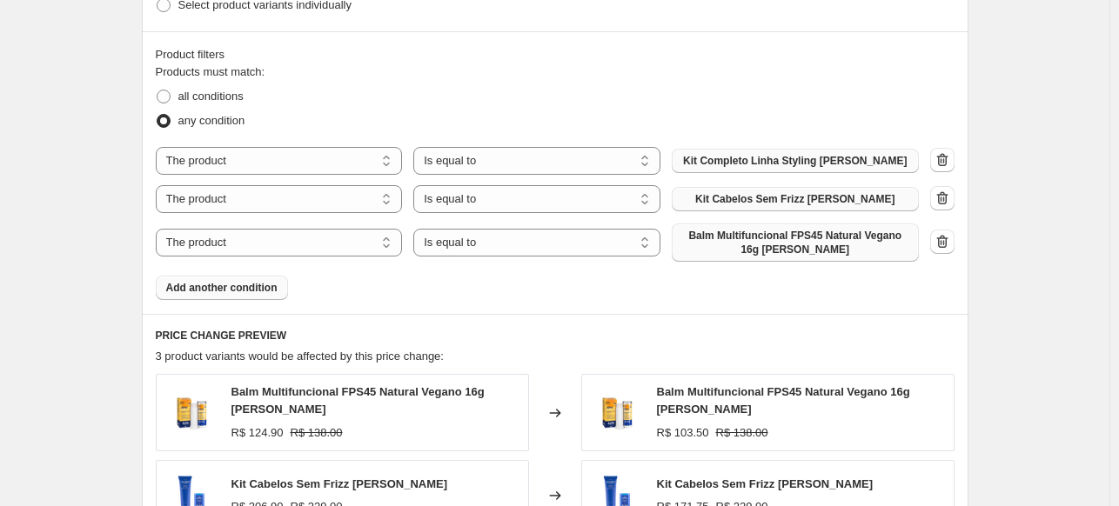
click at [722, 261] on button "Balm Multifuncional FPS45 Natural Vegano 16g [PERSON_NAME]" at bounding box center [795, 243] width 247 height 38
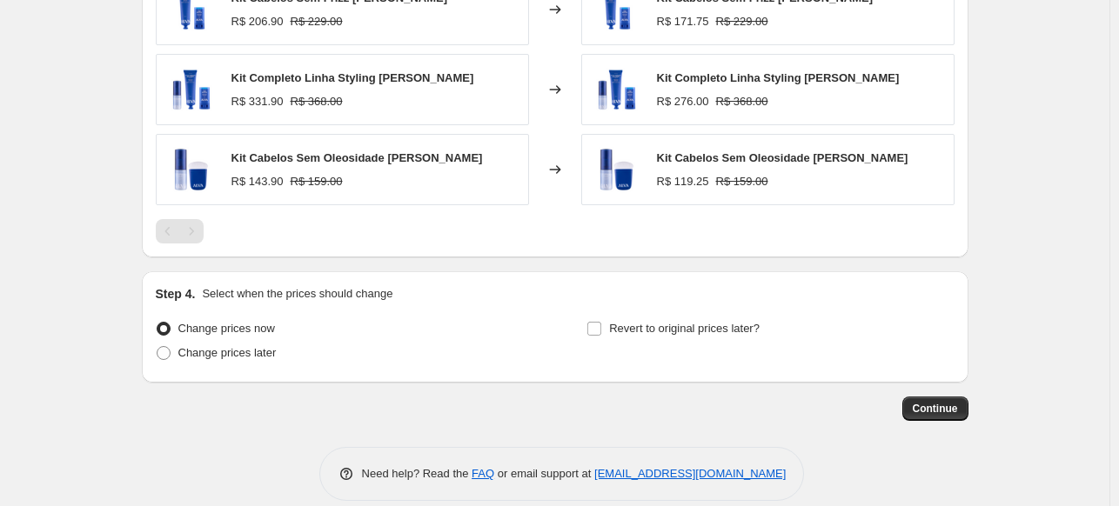
scroll to position [1367, 0]
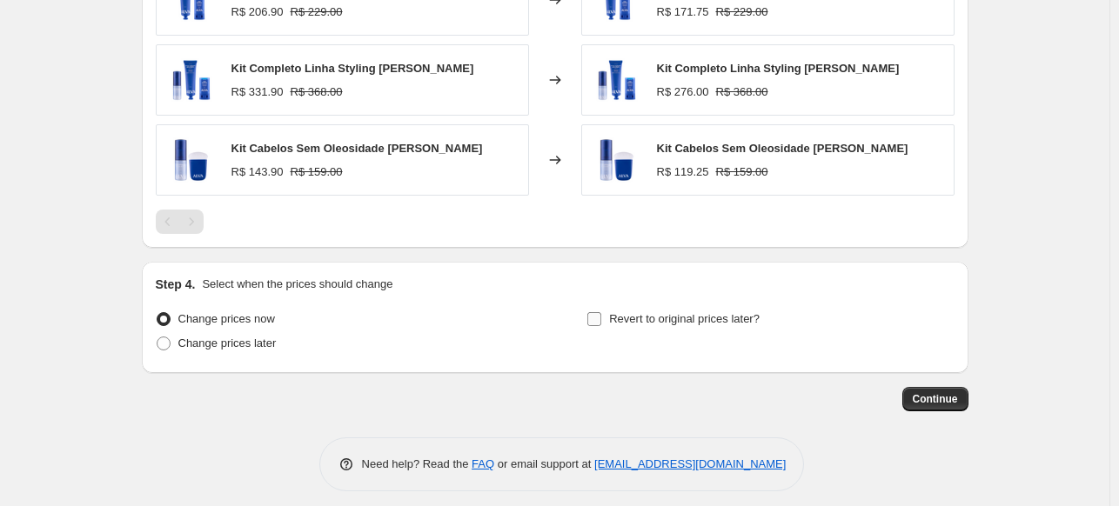
click at [678, 312] on span "Revert to original prices later?" at bounding box center [684, 318] width 151 height 13
click at [601, 312] on input "Revert to original prices later?" at bounding box center [594, 319] width 14 height 14
checkbox input "true"
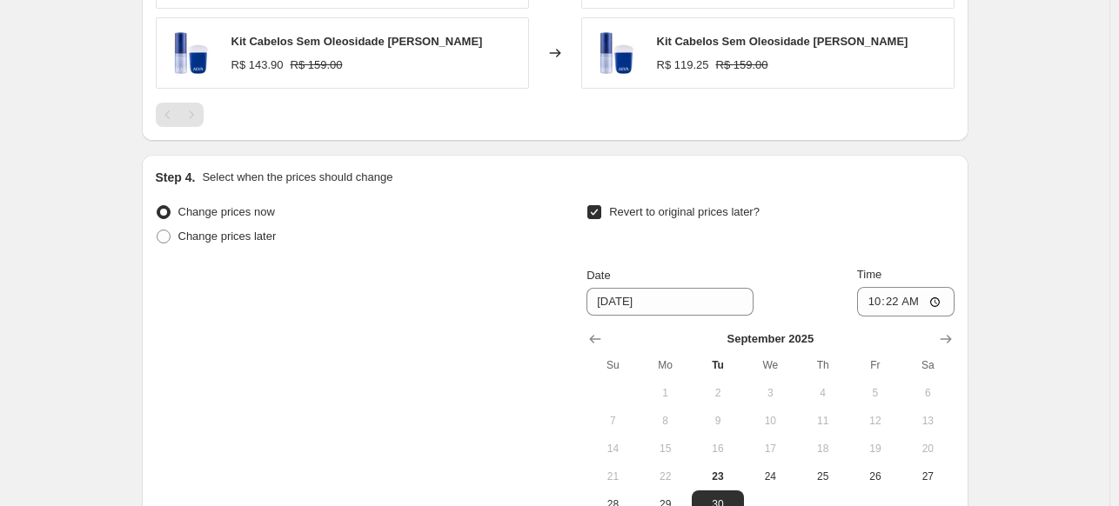
scroll to position [1664, 0]
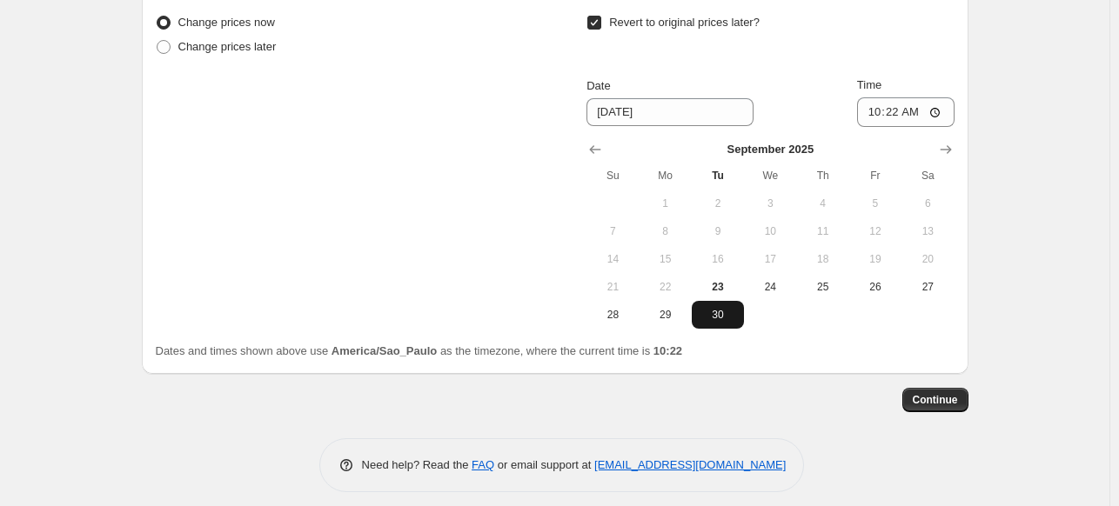
click at [730, 311] on button "30" at bounding box center [718, 315] width 52 height 28
click at [902, 103] on input "10:22" at bounding box center [905, 112] width 97 height 30
type input "23:59"
click at [938, 399] on button "Continue" at bounding box center [935, 400] width 66 height 24
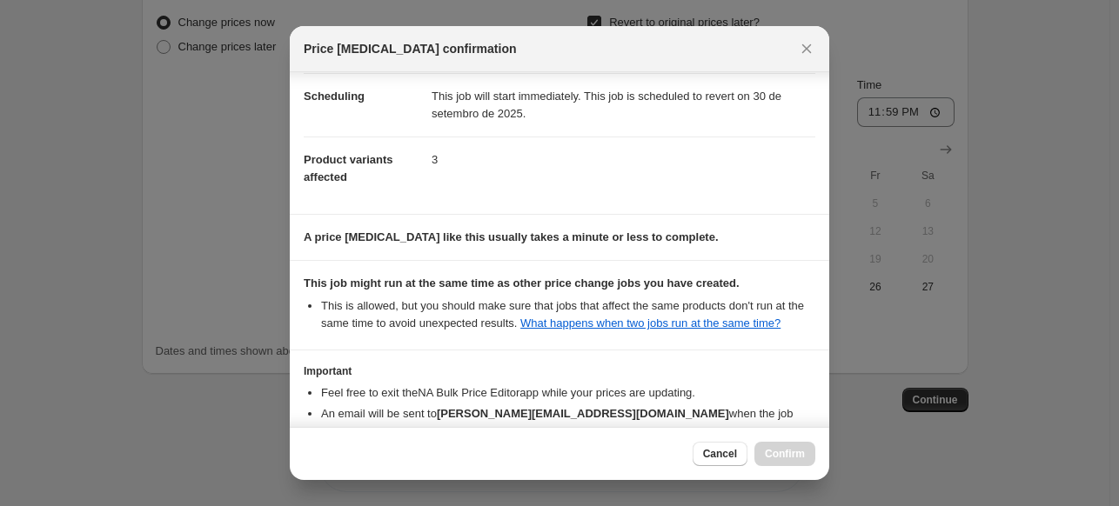
scroll to position [258, 0]
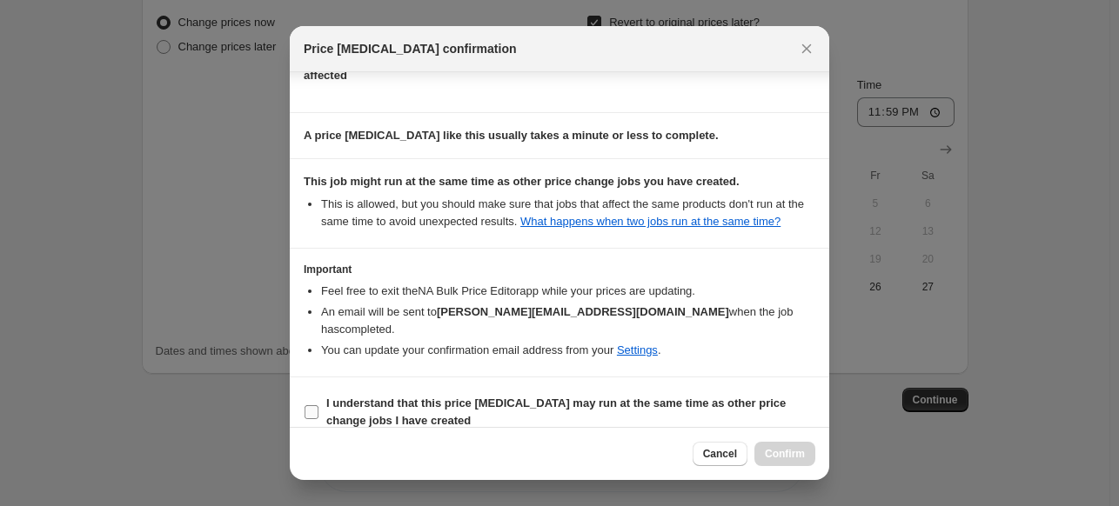
click at [527, 395] on span "I understand that this price [MEDICAL_DATA] may run at the same time as other p…" at bounding box center [570, 412] width 489 height 35
click at [318, 405] on input "I understand that this price [MEDICAL_DATA] may run at the same time as other p…" at bounding box center [312, 412] width 14 height 14
checkbox input "true"
click at [775, 452] on span "Confirm" at bounding box center [785, 454] width 40 height 14
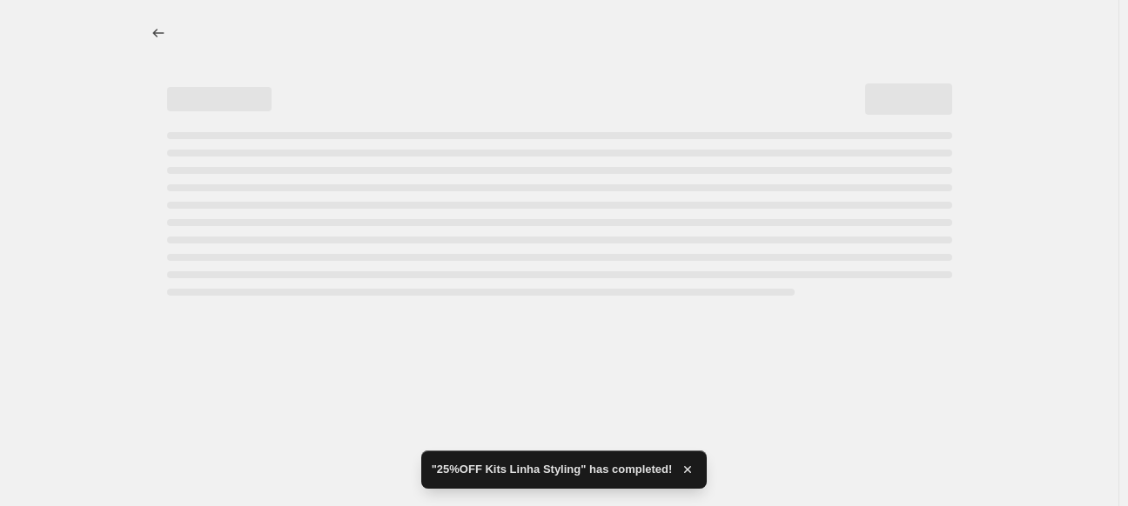
select select "pcap"
select select "no_change"
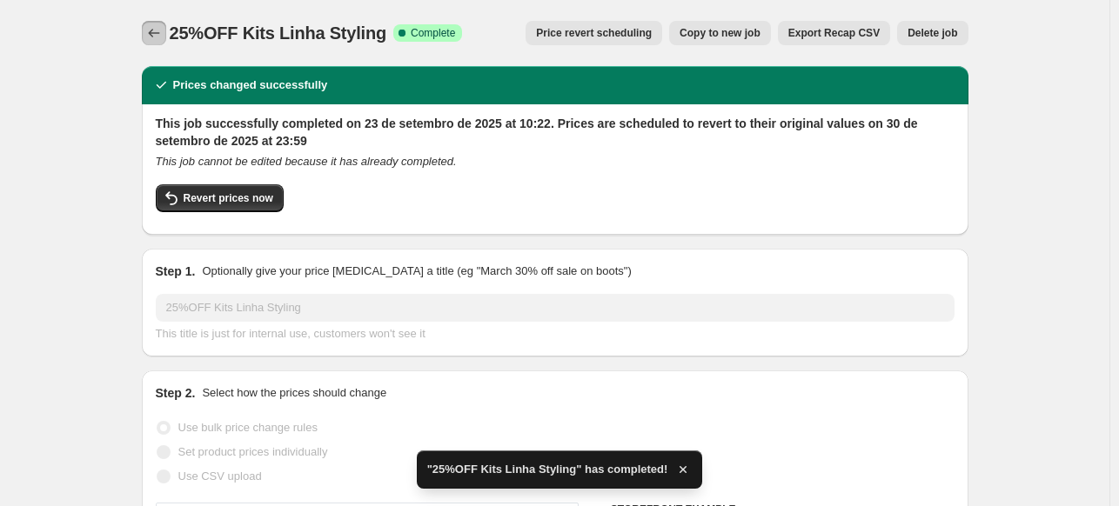
click at [158, 26] on icon "Price change jobs" at bounding box center [153, 32] width 17 height 17
